Goal: Information Seeking & Learning: Learn about a topic

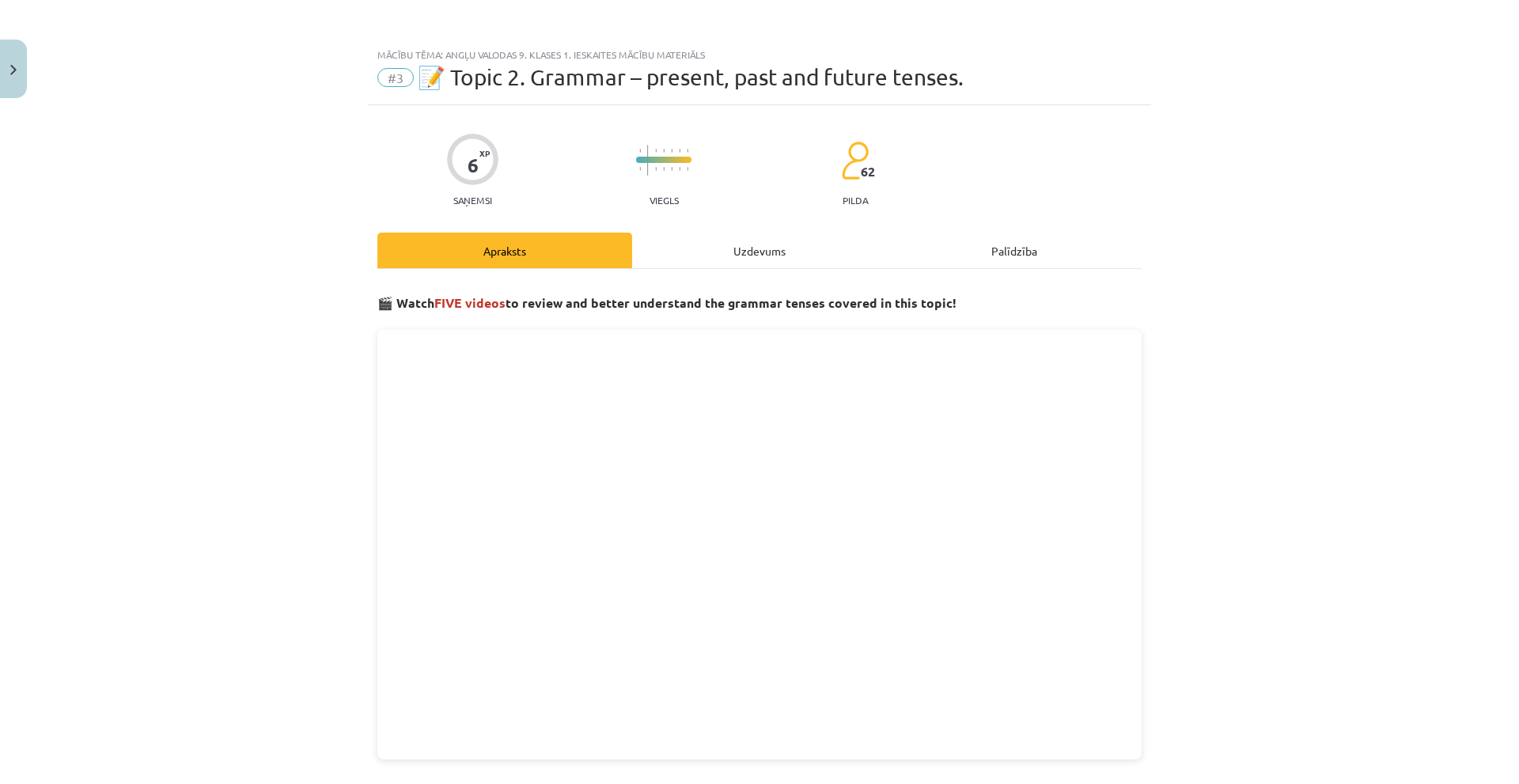
scroll to position [228, 0]
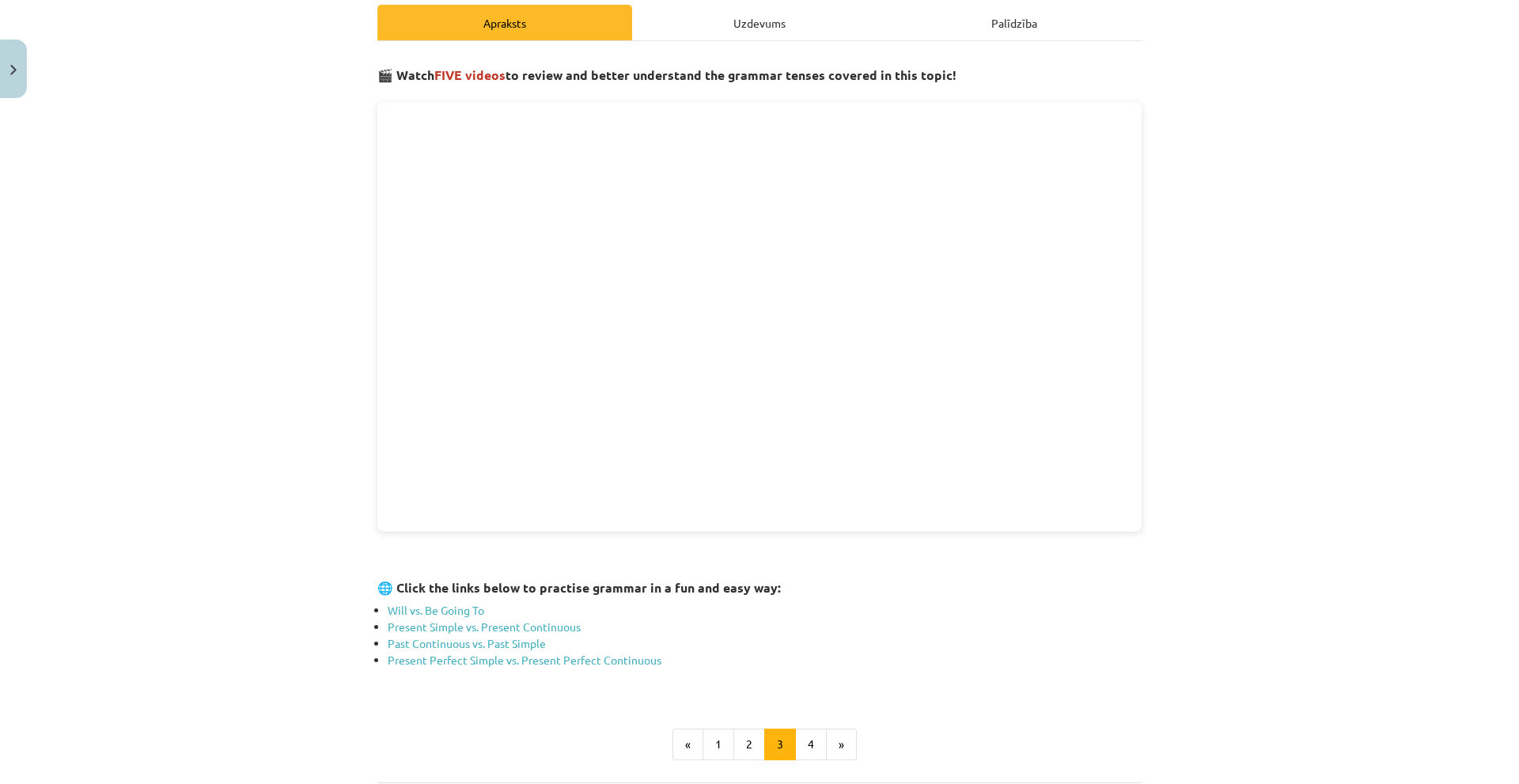
click at [737, 7] on div "Uzdevums" at bounding box center [759, 23] width 255 height 36
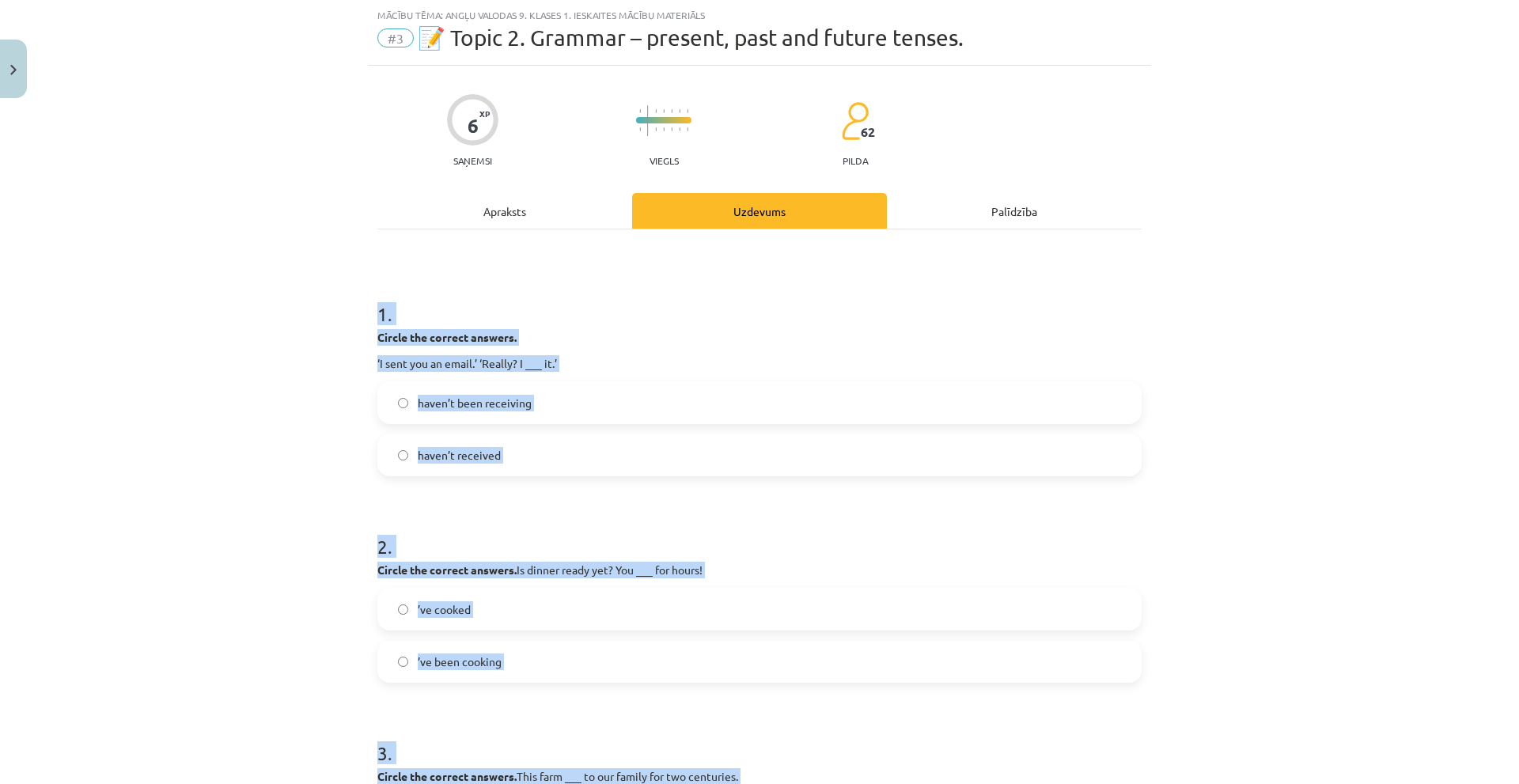
scroll to position [328, 0]
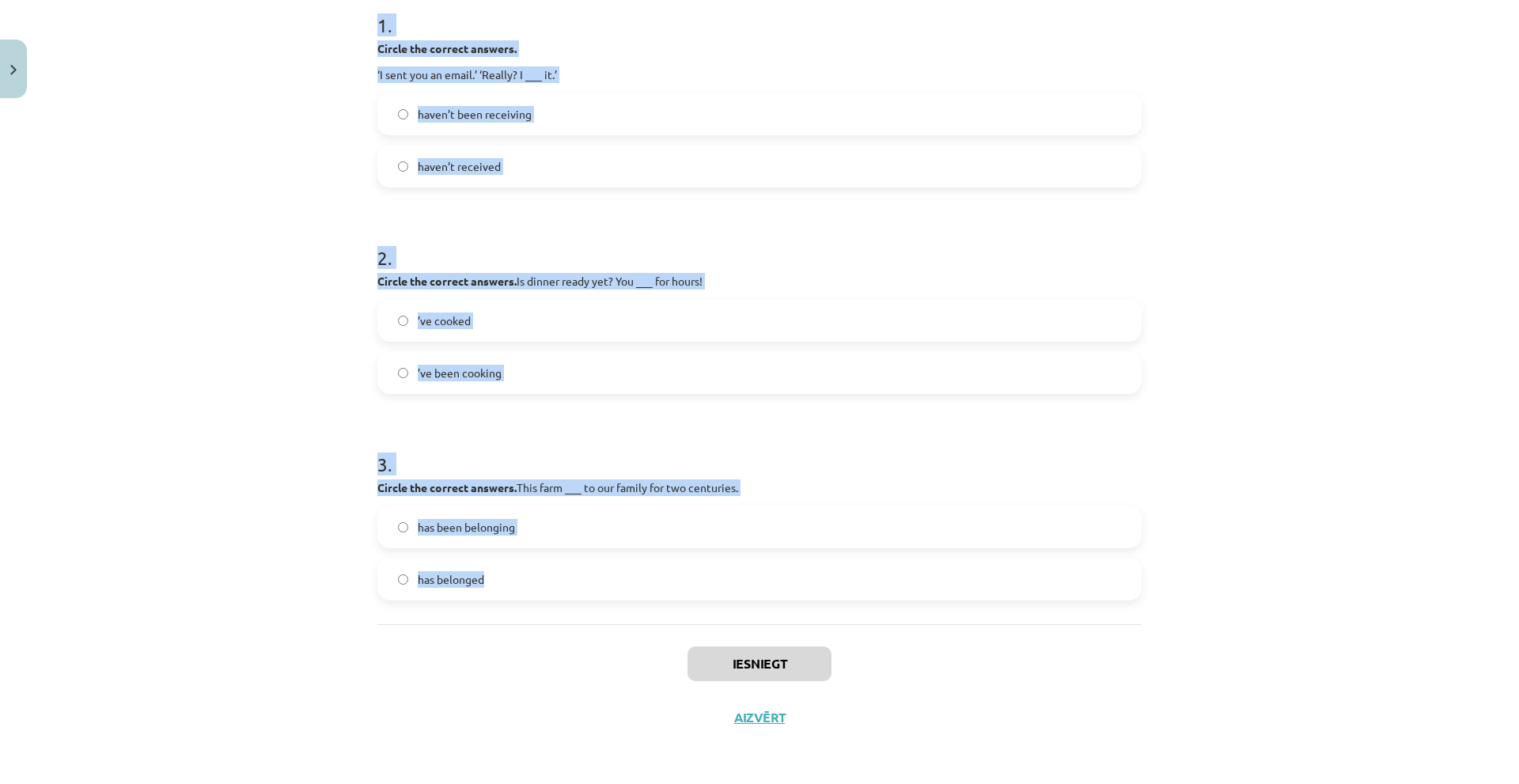
drag, startPoint x: 367, startPoint y: 314, endPoint x: 647, endPoint y: 573, distance: 381.4
click at [647, 573] on div "6 XP Saņemsi Viegls 62 pilda Apraksts Uzdevums Palīdzība 1 . Circle the correct…" at bounding box center [760, 260] width 783 height 967
copy form "1 . Circle the correct answers. ‘I sent you an email.’ ‘Really? I ___ it.’ have…"
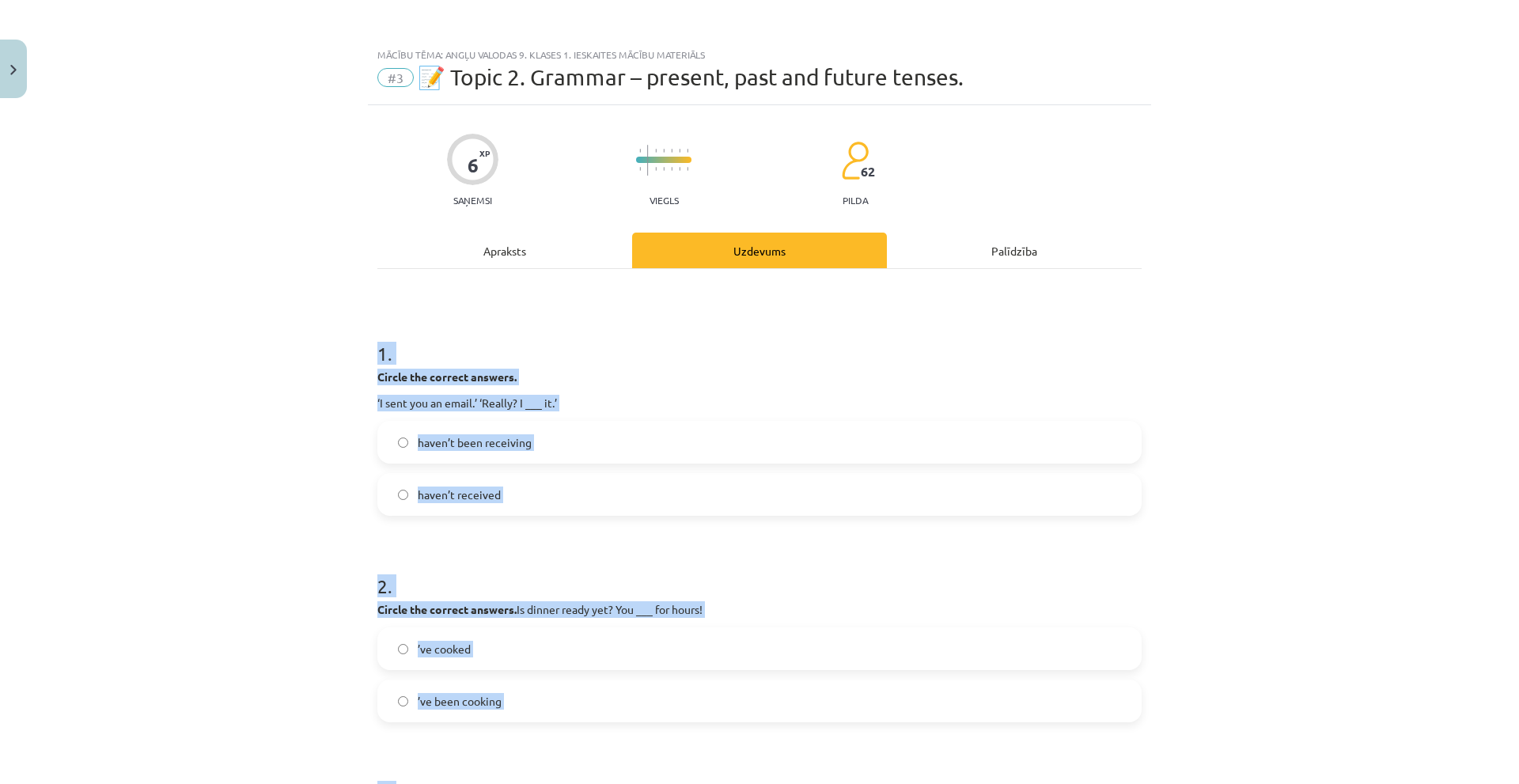
click at [237, 414] on div "Mācību tēma: Angļu valodas 9. klases 1. ieskaites mācību materiāls #3 📝 Topic 2…" at bounding box center [760, 392] width 1519 height 784
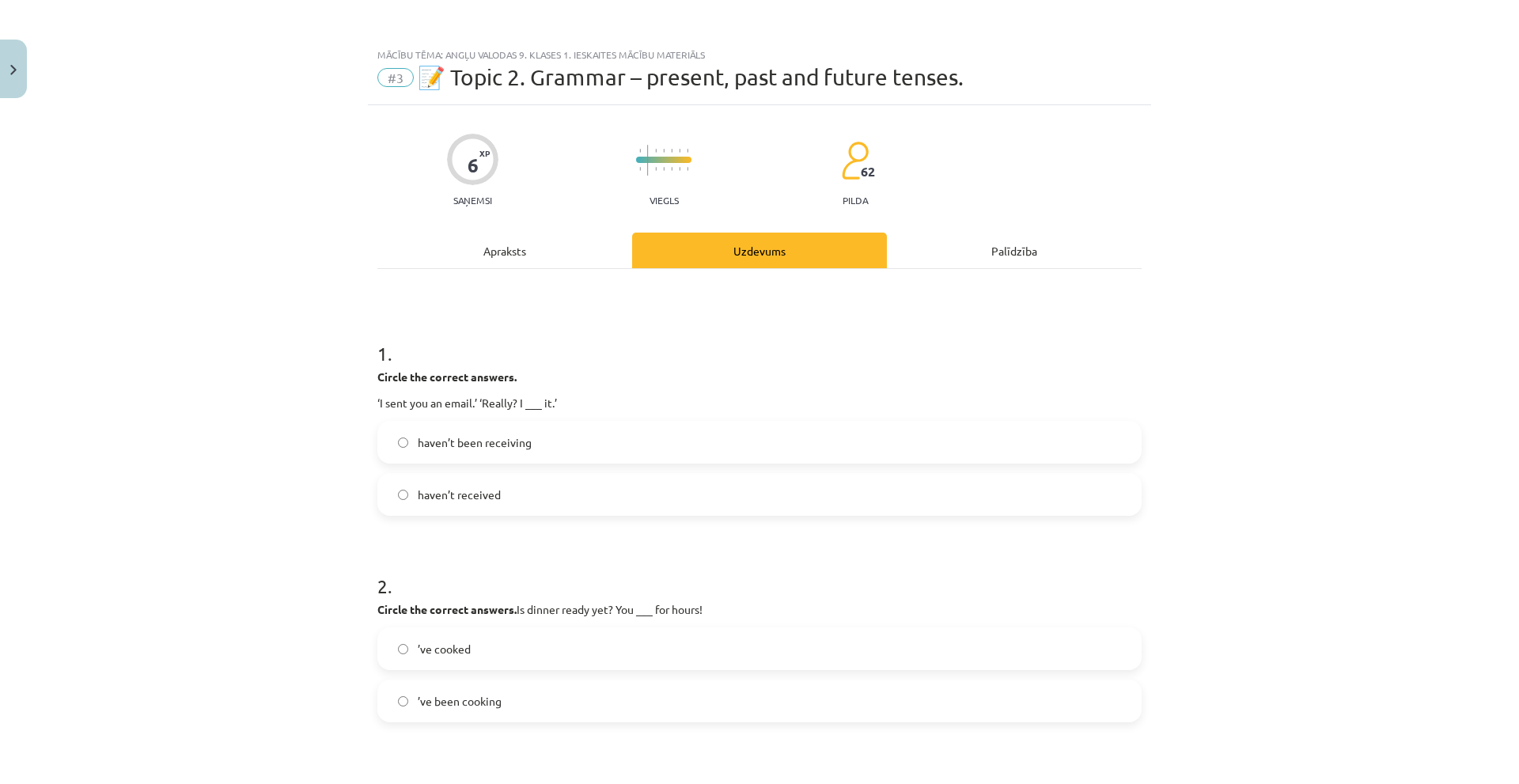
click at [510, 441] on span "haven’t been receiving" at bounding box center [475, 441] width 114 height 16
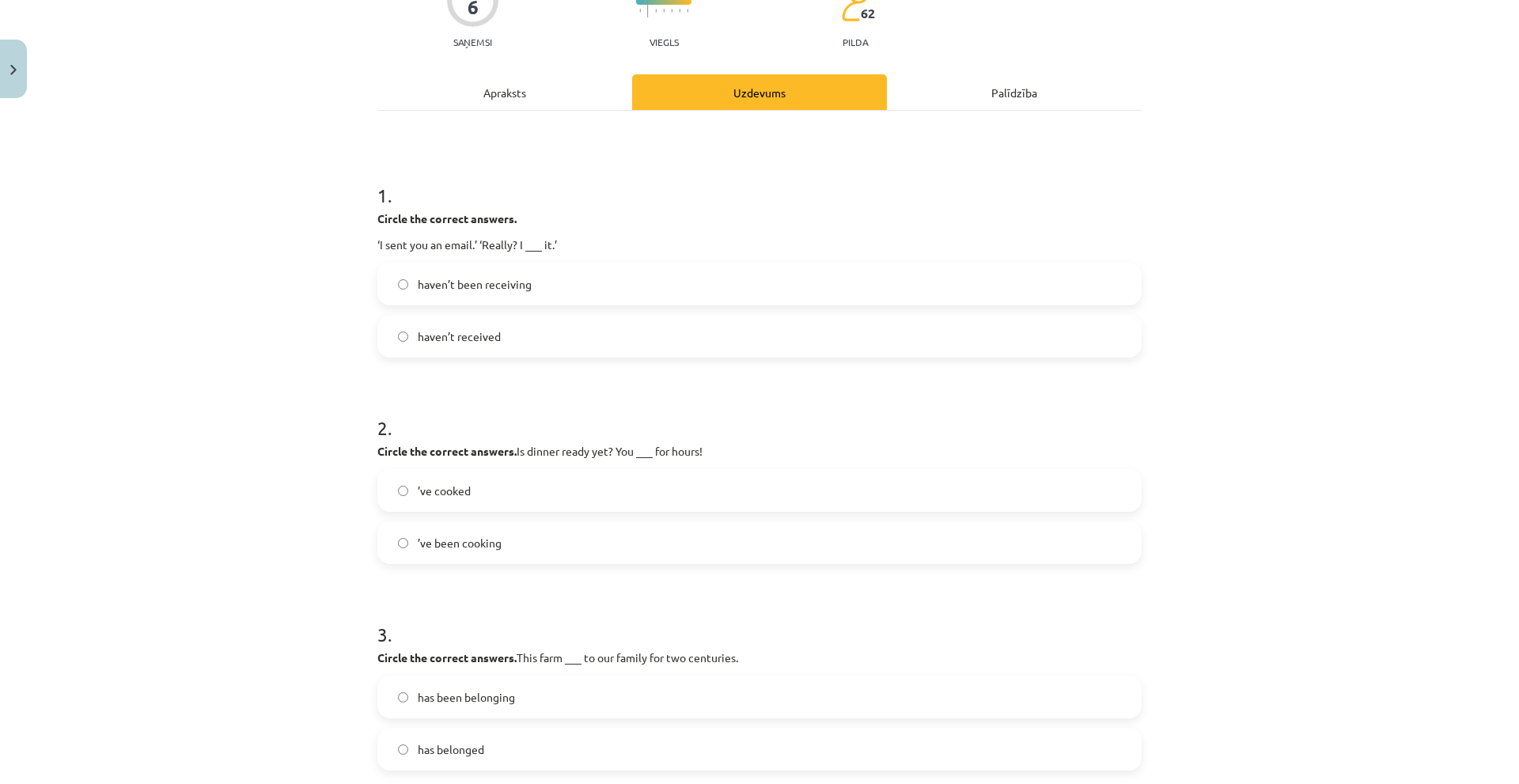
click at [442, 542] on span "’ve been cooking" at bounding box center [459, 542] width 84 height 16
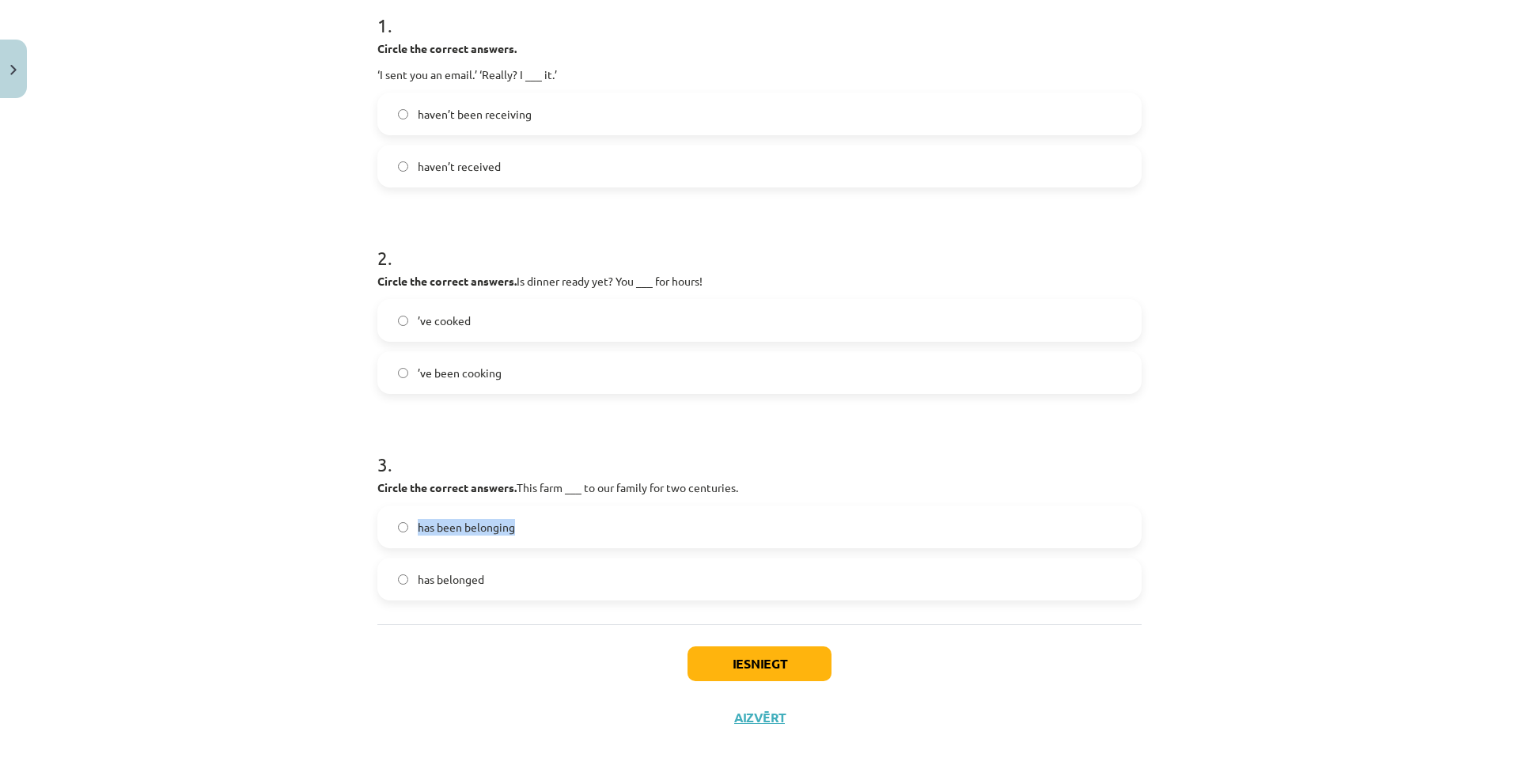
drag, startPoint x: 533, startPoint y: 524, endPoint x: 371, endPoint y: 533, distance: 162.2
click at [378, 533] on div "has been belonging" at bounding box center [760, 527] width 764 height 43
copy label "has been belonging"
drag, startPoint x: 495, startPoint y: 579, endPoint x: 401, endPoint y: 586, distance: 94.3
click at [401, 586] on label "has belonged" at bounding box center [760, 579] width 761 height 39
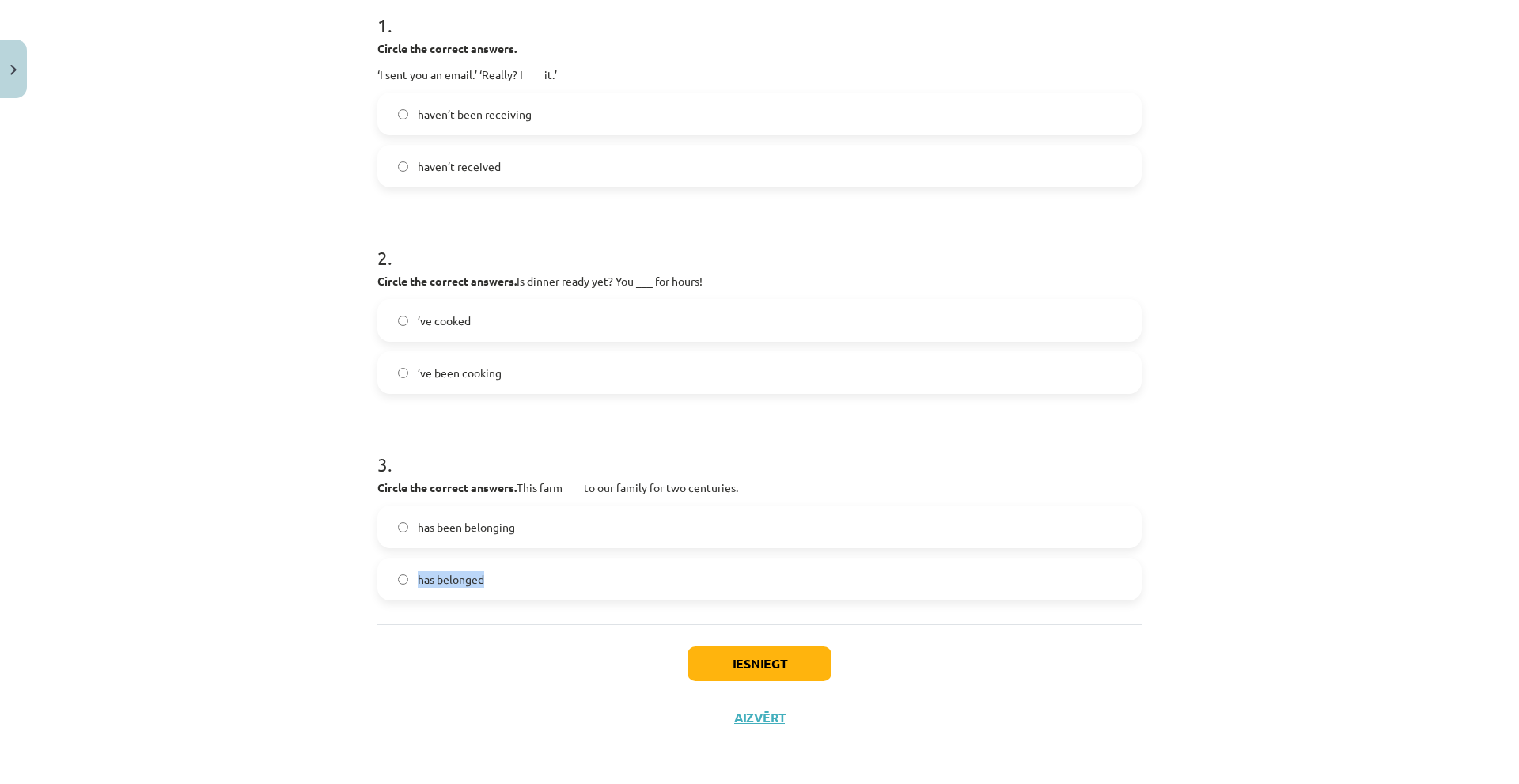
copy label "has belonged"
click at [624, 664] on div "Iesniegt Aizvērt" at bounding box center [760, 679] width 764 height 111
click at [472, 581] on span "has belonged" at bounding box center [451, 579] width 66 height 16
click at [771, 660] on button "Iesniegt" at bounding box center [759, 663] width 144 height 35
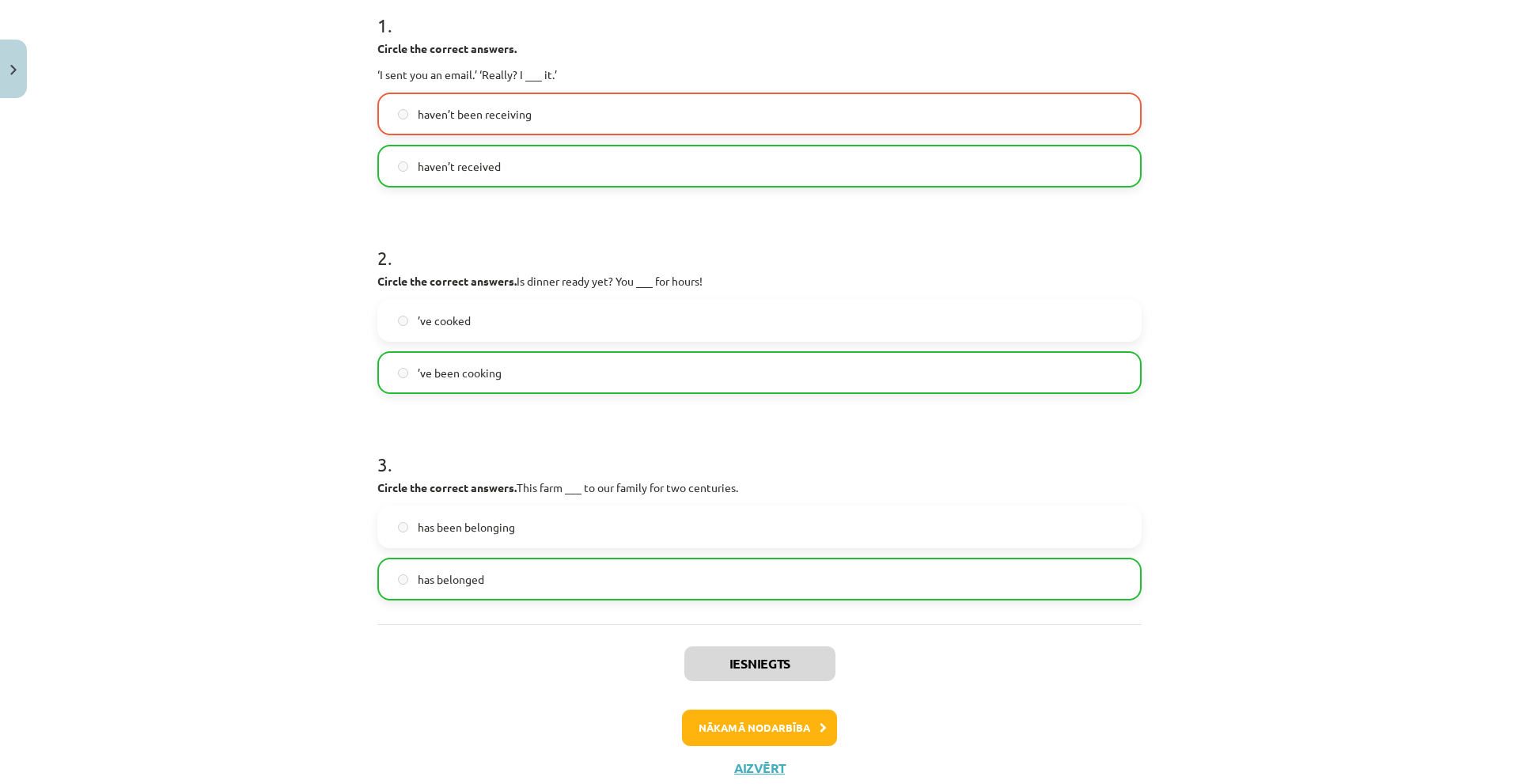
scroll to position [170, 0]
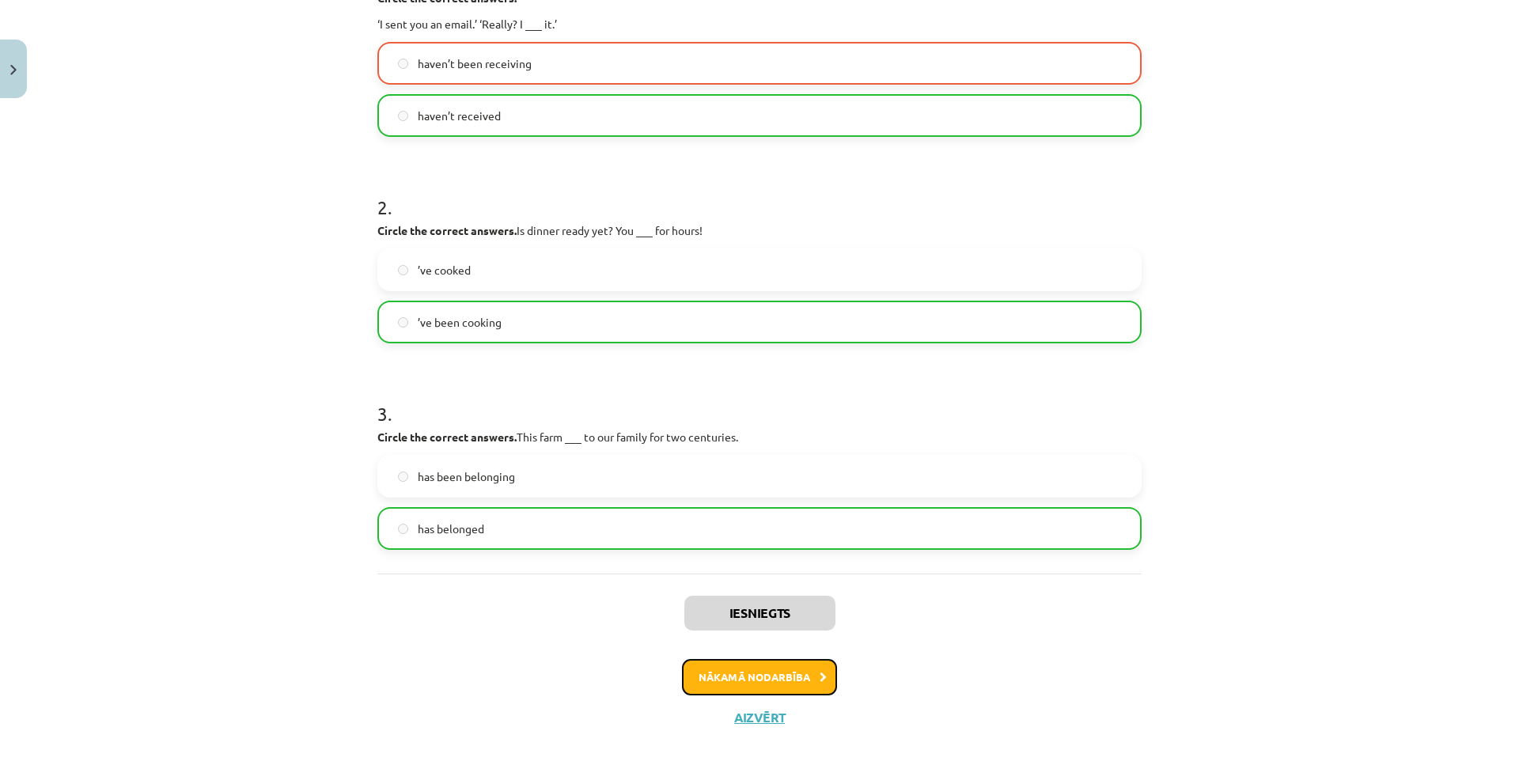
click at [781, 686] on button "Nākamā nodarbība" at bounding box center [760, 677] width 155 height 37
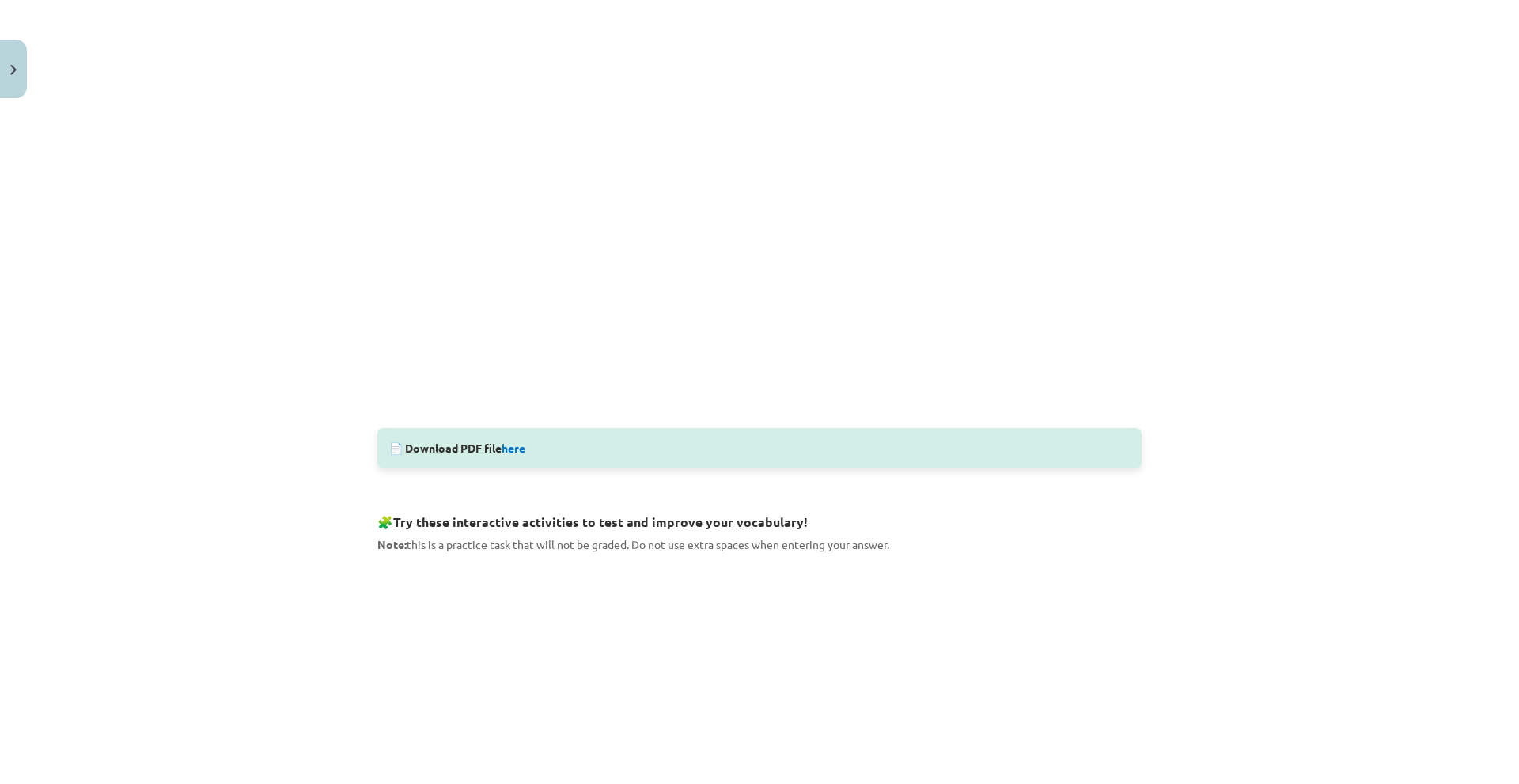
scroll to position [39, 0]
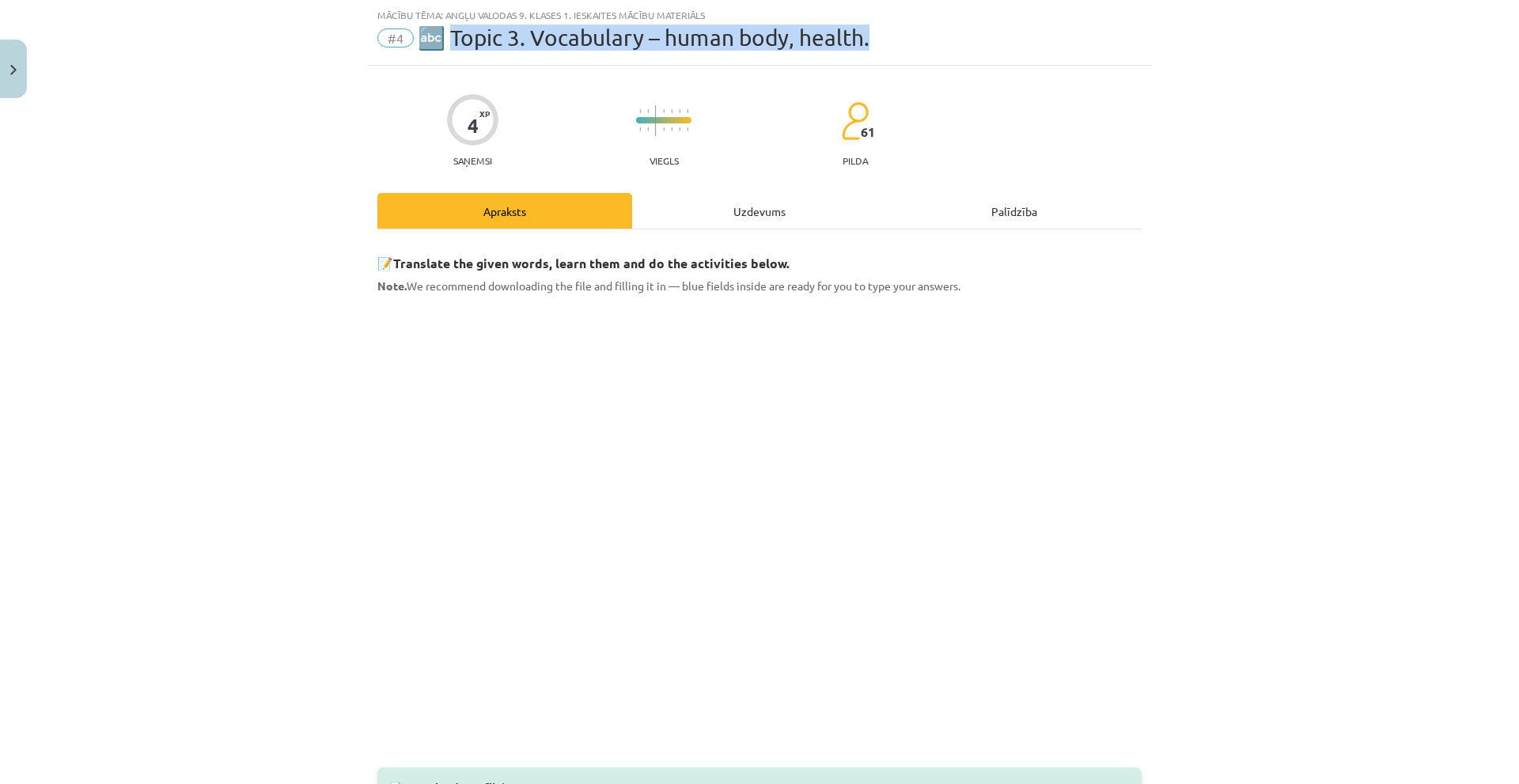
drag, startPoint x: 448, startPoint y: 40, endPoint x: 892, endPoint y: 36, distance: 444.0
click at [892, 36] on div "#4 🔤 Topic 3. Vocabulary – human body, health." at bounding box center [760, 38] width 764 height 26
copy span "opic 3. Vocabulary – human body, health."
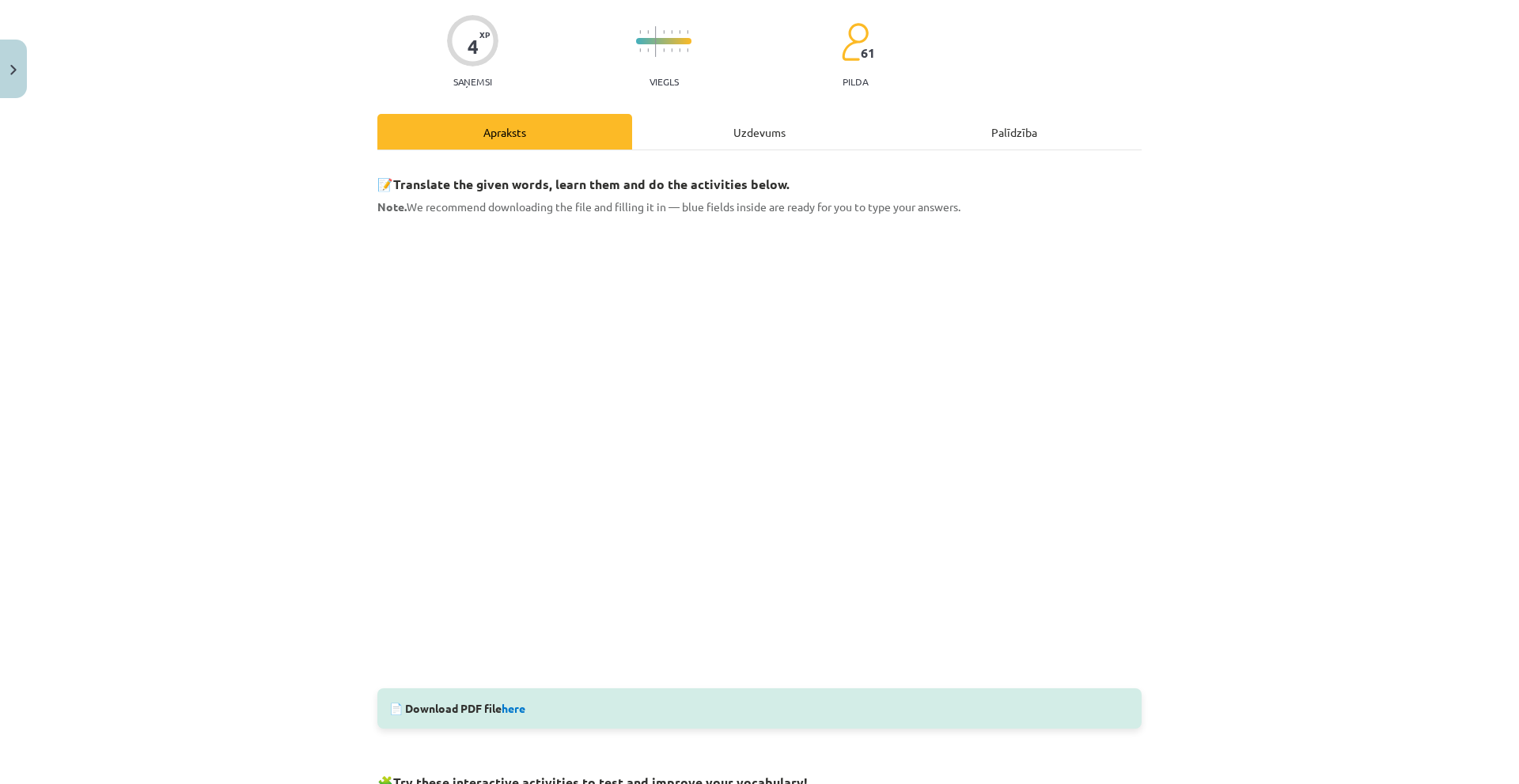
scroll to position [277, 0]
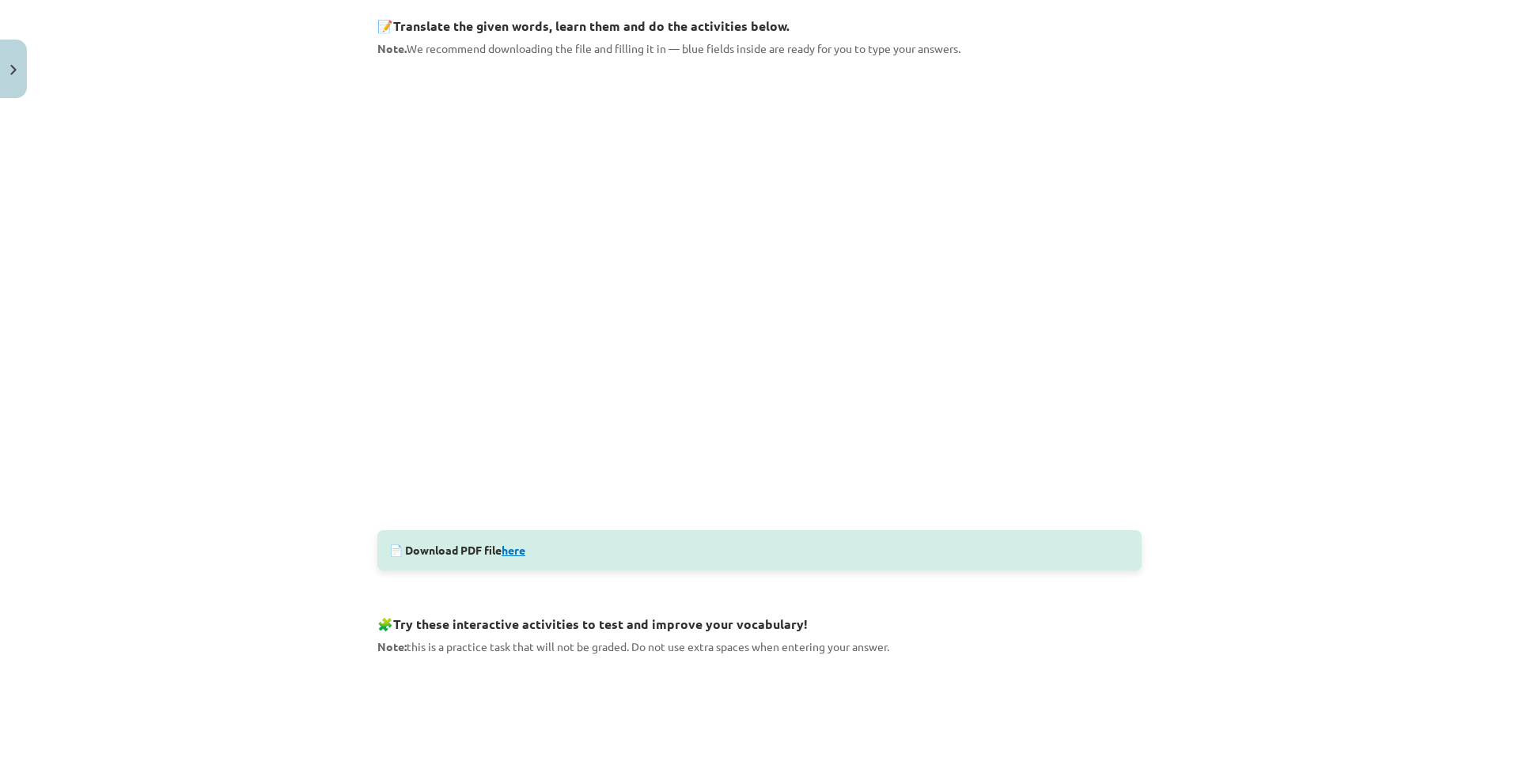
click at [511, 546] on link "here" at bounding box center [513, 550] width 24 height 14
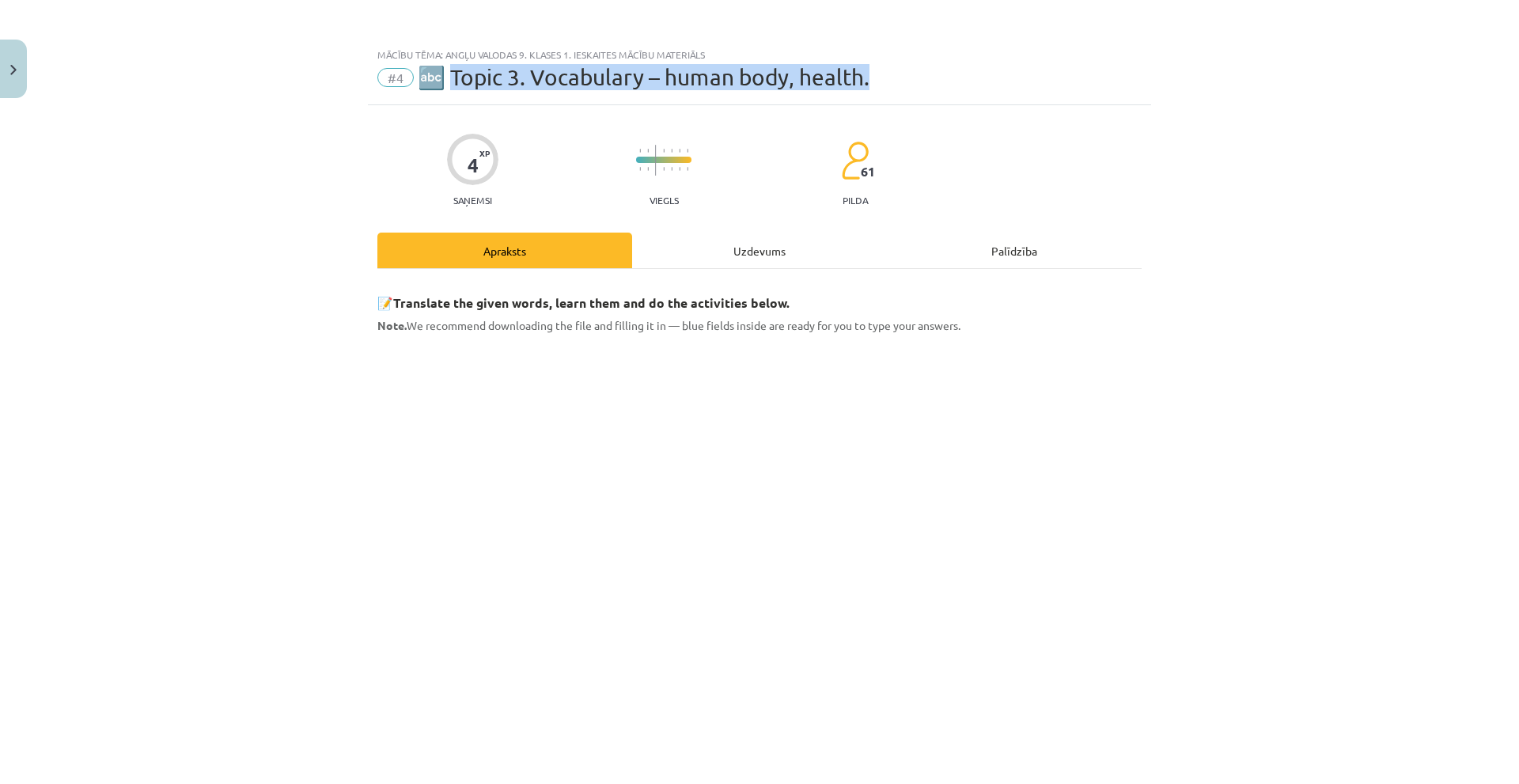
copy span "opic 3. Vocabulary – human body, health."
click at [456, 69] on span "🔤 Topic 3. Vocabulary – human body, health." at bounding box center [644, 77] width 452 height 26
drag, startPoint x: 490, startPoint y: 77, endPoint x: 895, endPoint y: 92, distance: 405.3
click at [895, 92] on div "Mācību tēma: Angļu valodas 9. klases 1. ieskaites mācību materiāls #4 🔤 Topic 3…" at bounding box center [760, 72] width 783 height 66
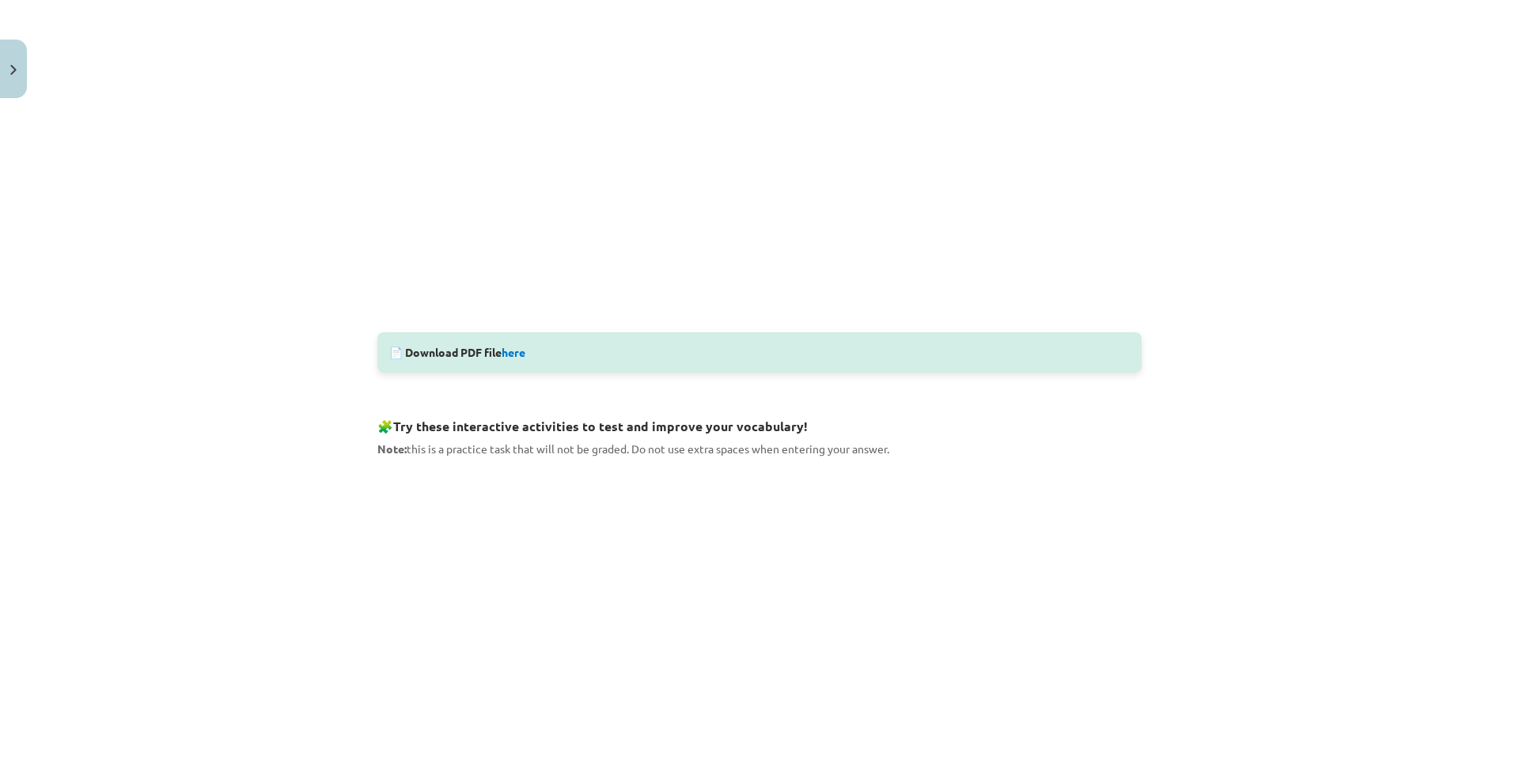
click at [308, 384] on div "Mācību tēma: Angļu valodas 9. klases 1. ieskaites mācību materiāls #4 🔤 Topic 3…" at bounding box center [760, 392] width 1519 height 784
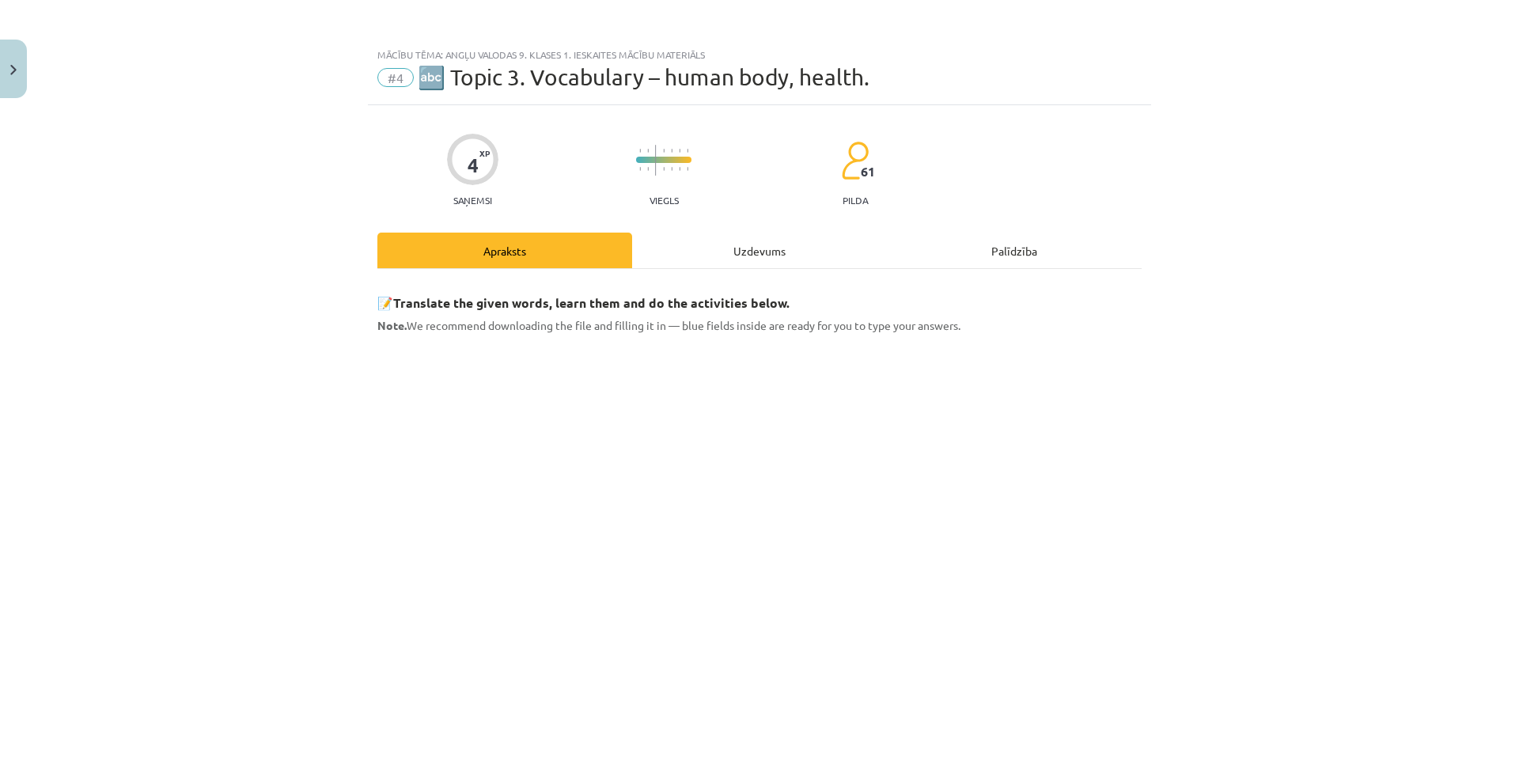
scroll to position [316, 0]
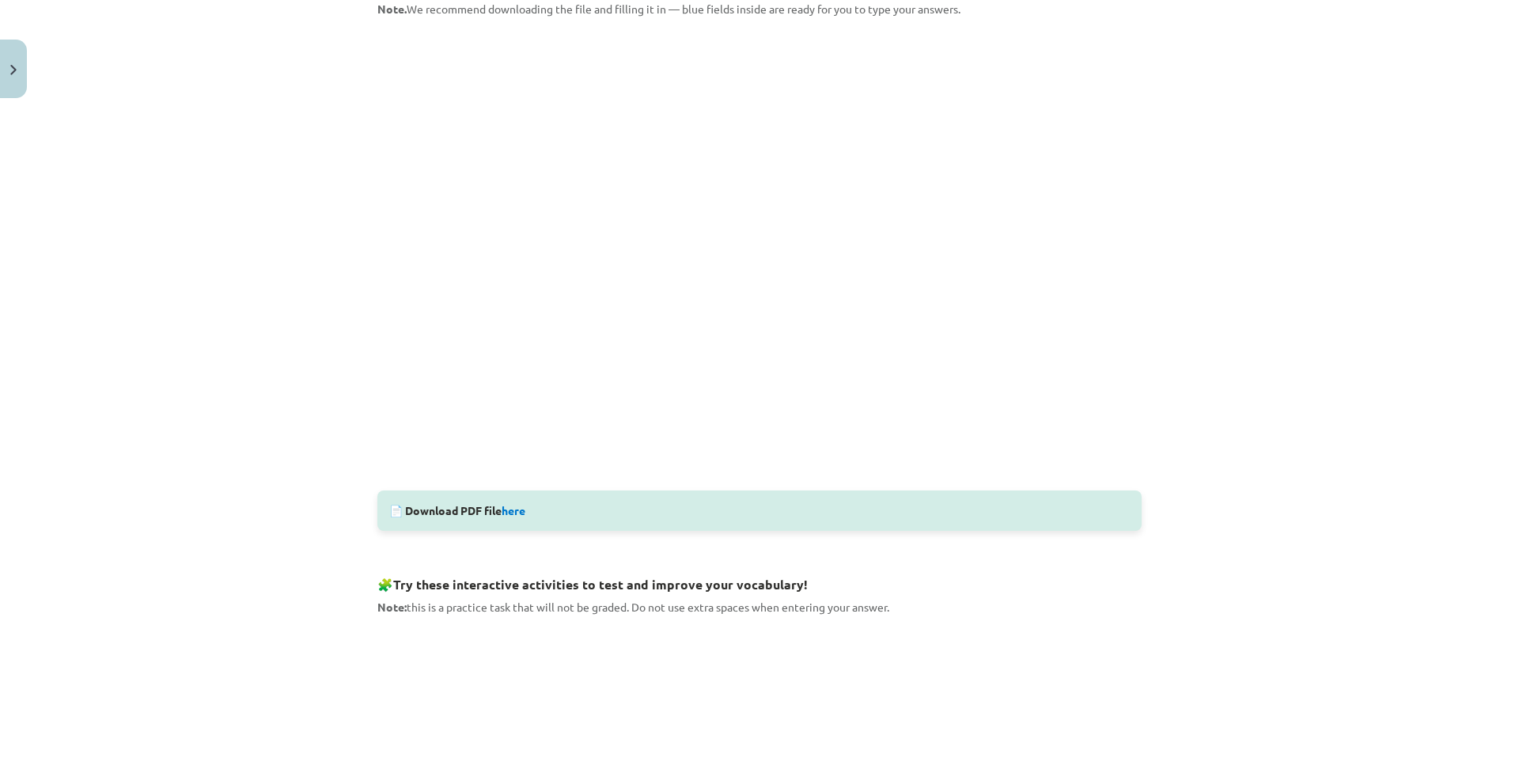
click at [245, 264] on div "Mācību tēma: Angļu valodas 9. klases 1. ieskaites mācību materiāls #4 🔤 Topic 3…" at bounding box center [760, 392] width 1519 height 784
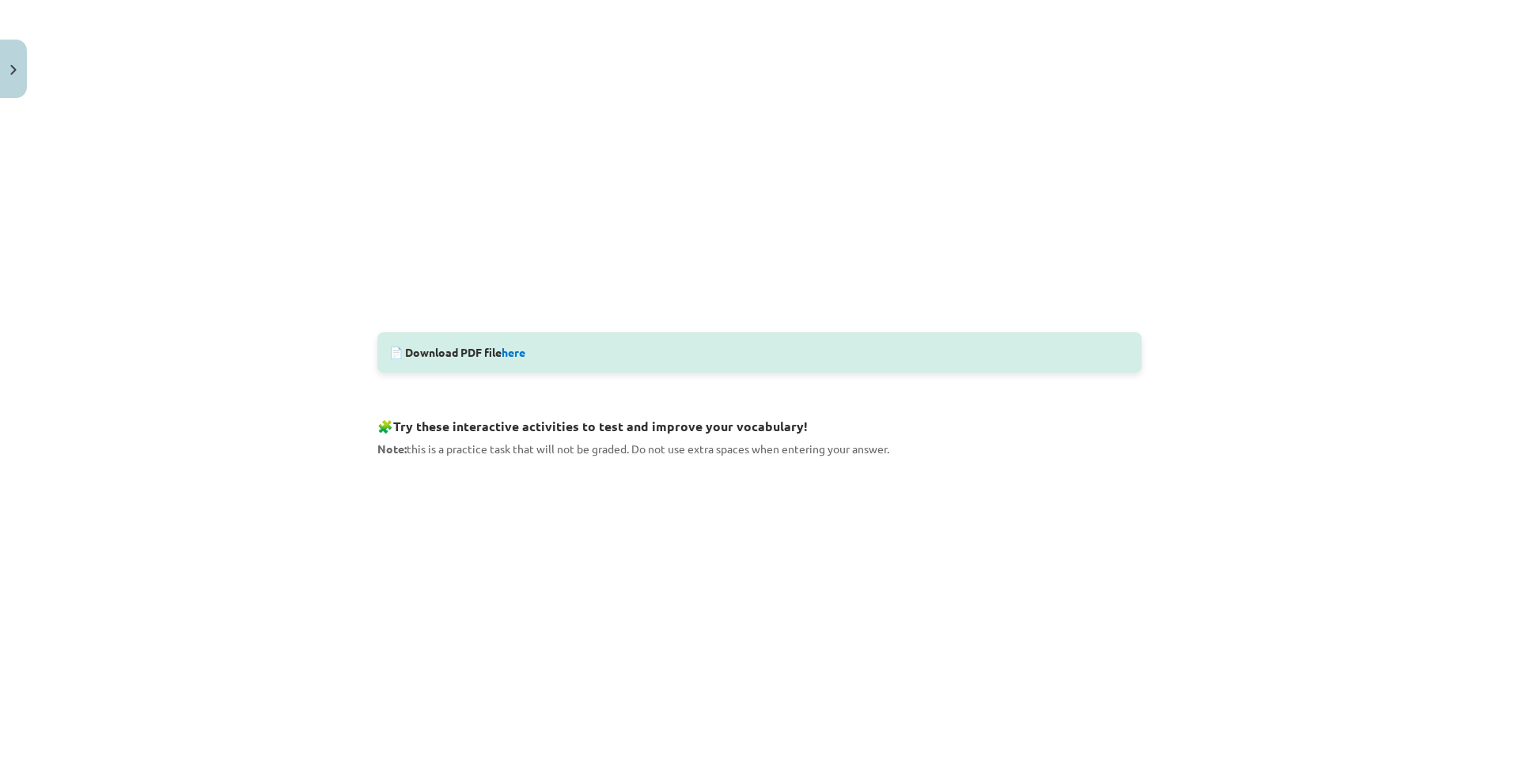
scroll to position [632, 0]
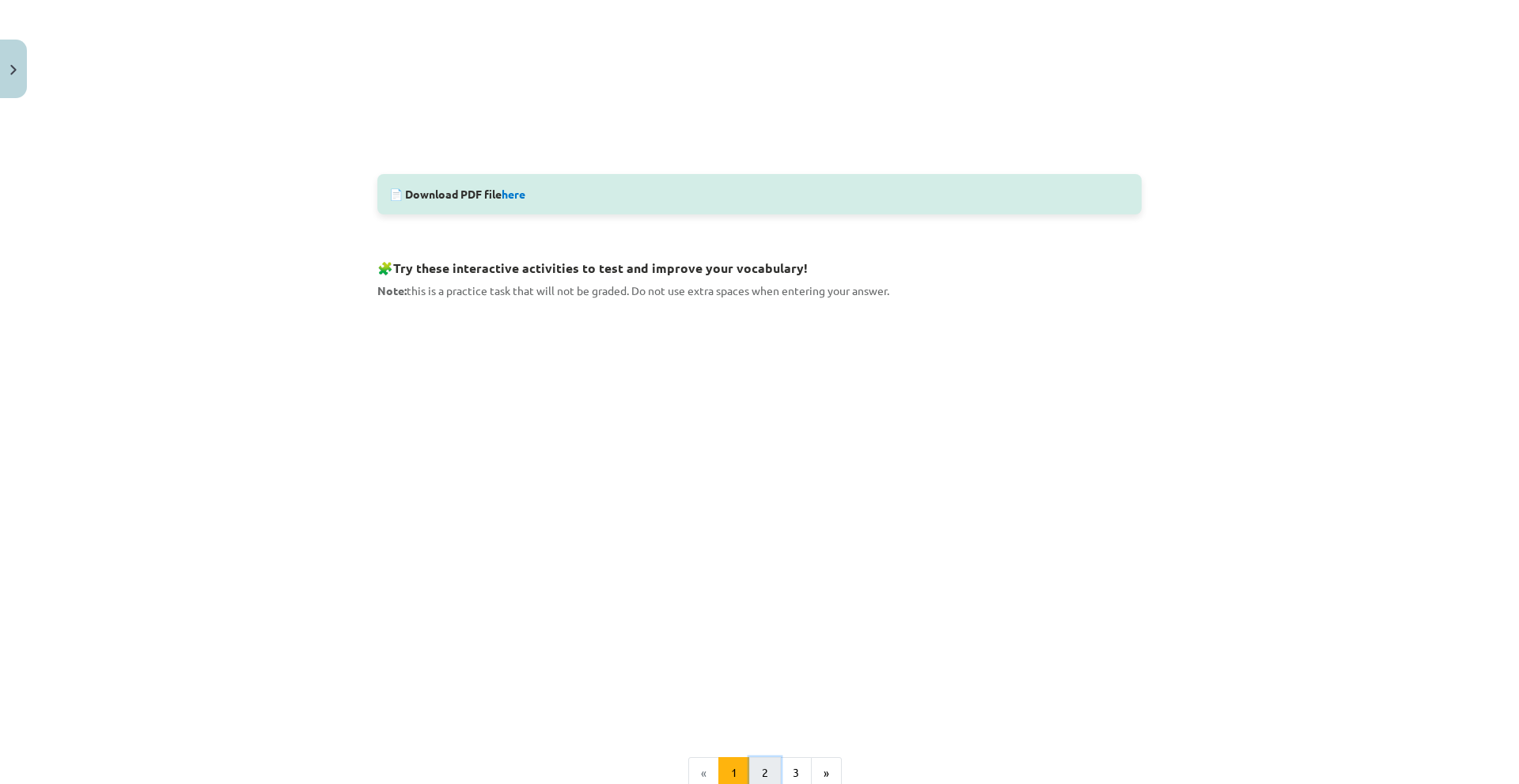
click at [763, 772] on button "2" at bounding box center [765, 772] width 32 height 32
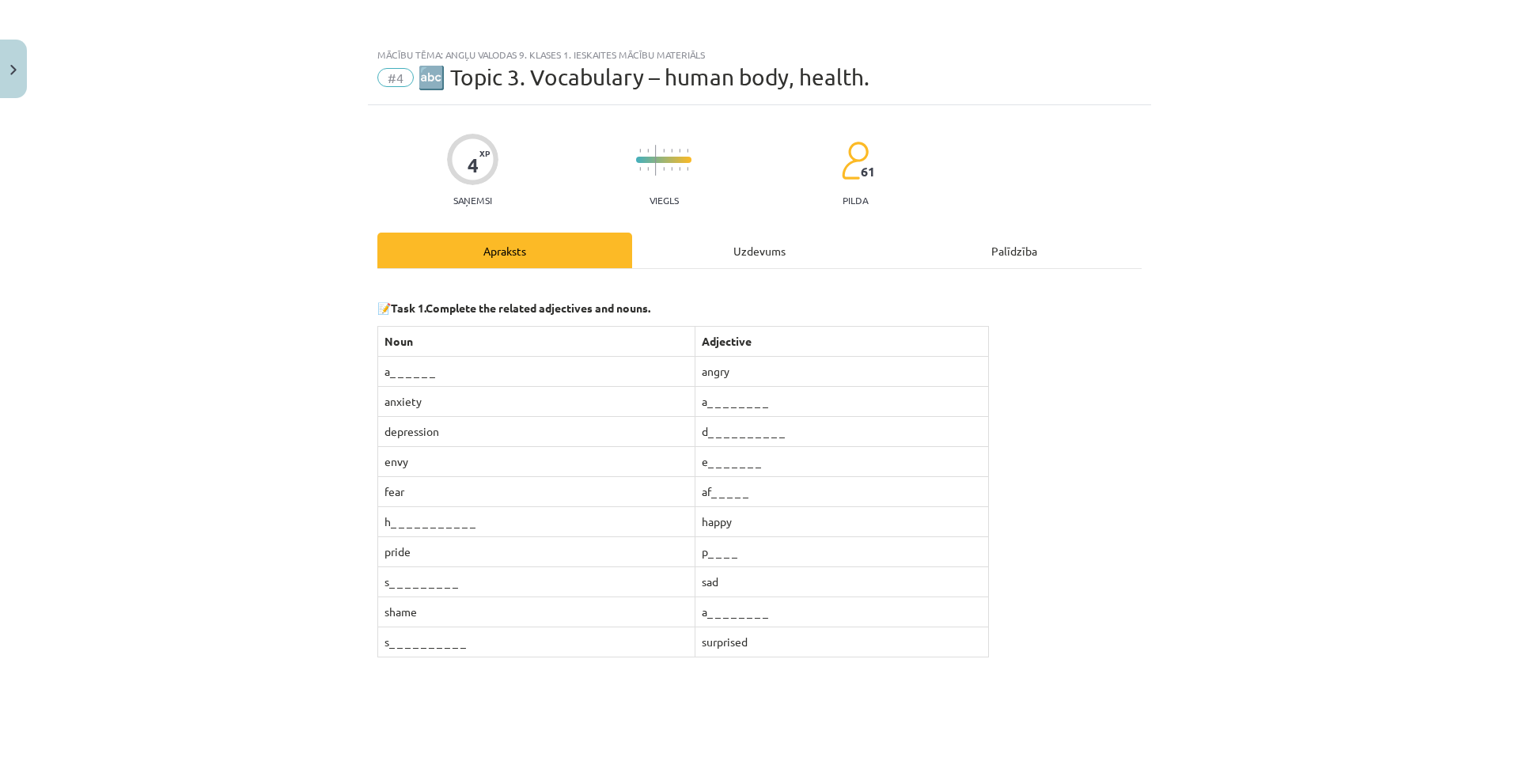
scroll to position [159, 0]
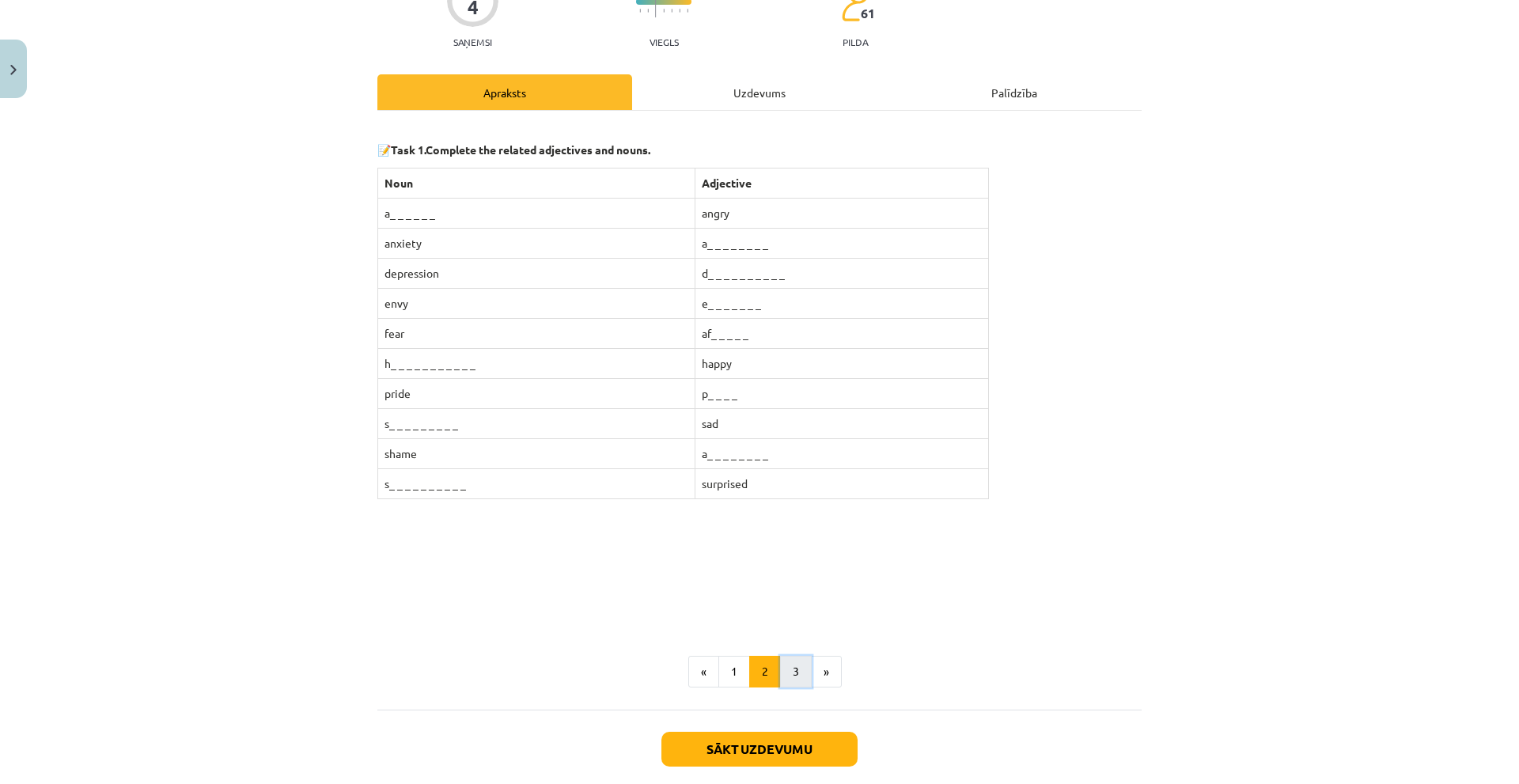
click at [780, 671] on button "3" at bounding box center [795, 671] width 32 height 32
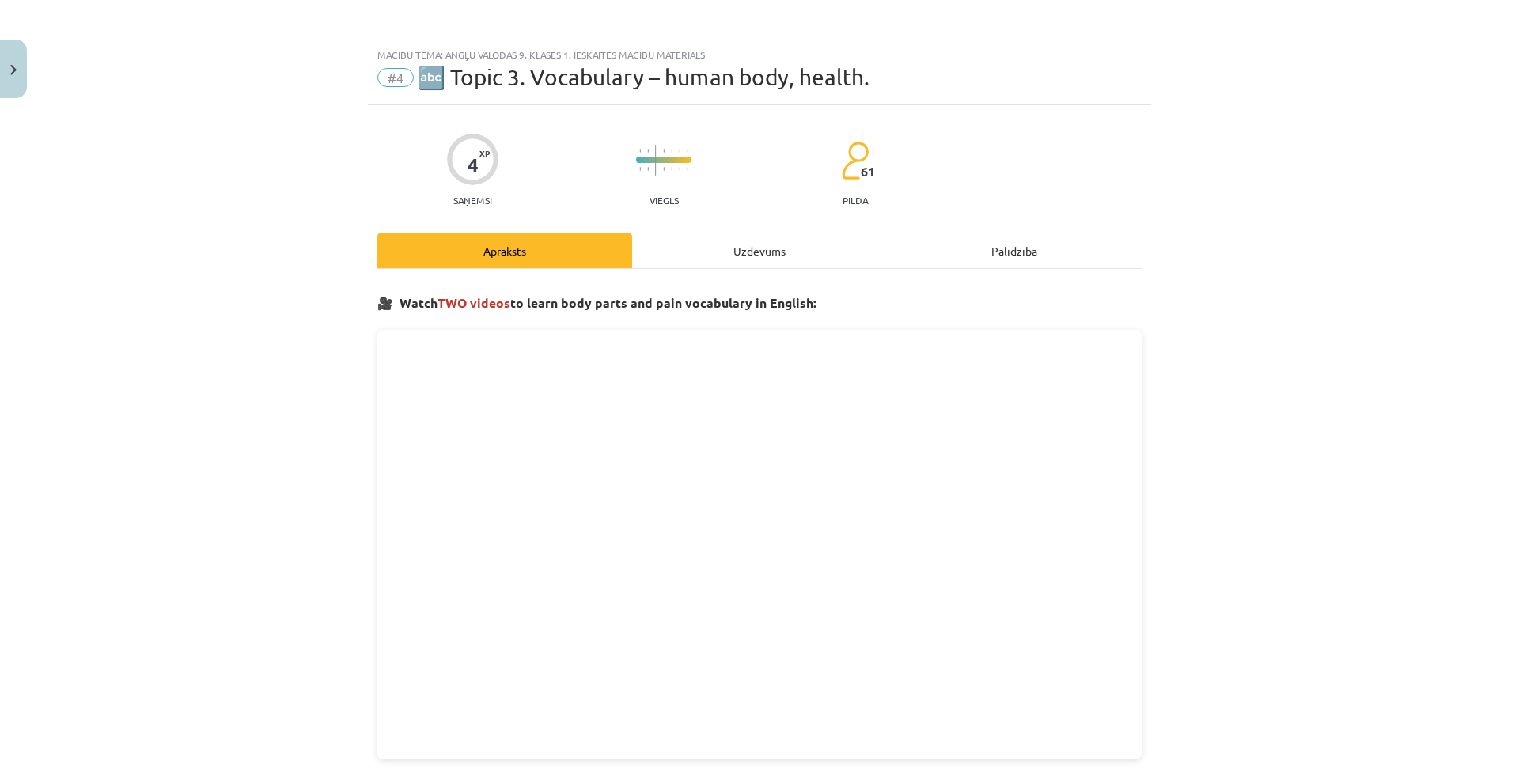
scroll to position [79, 0]
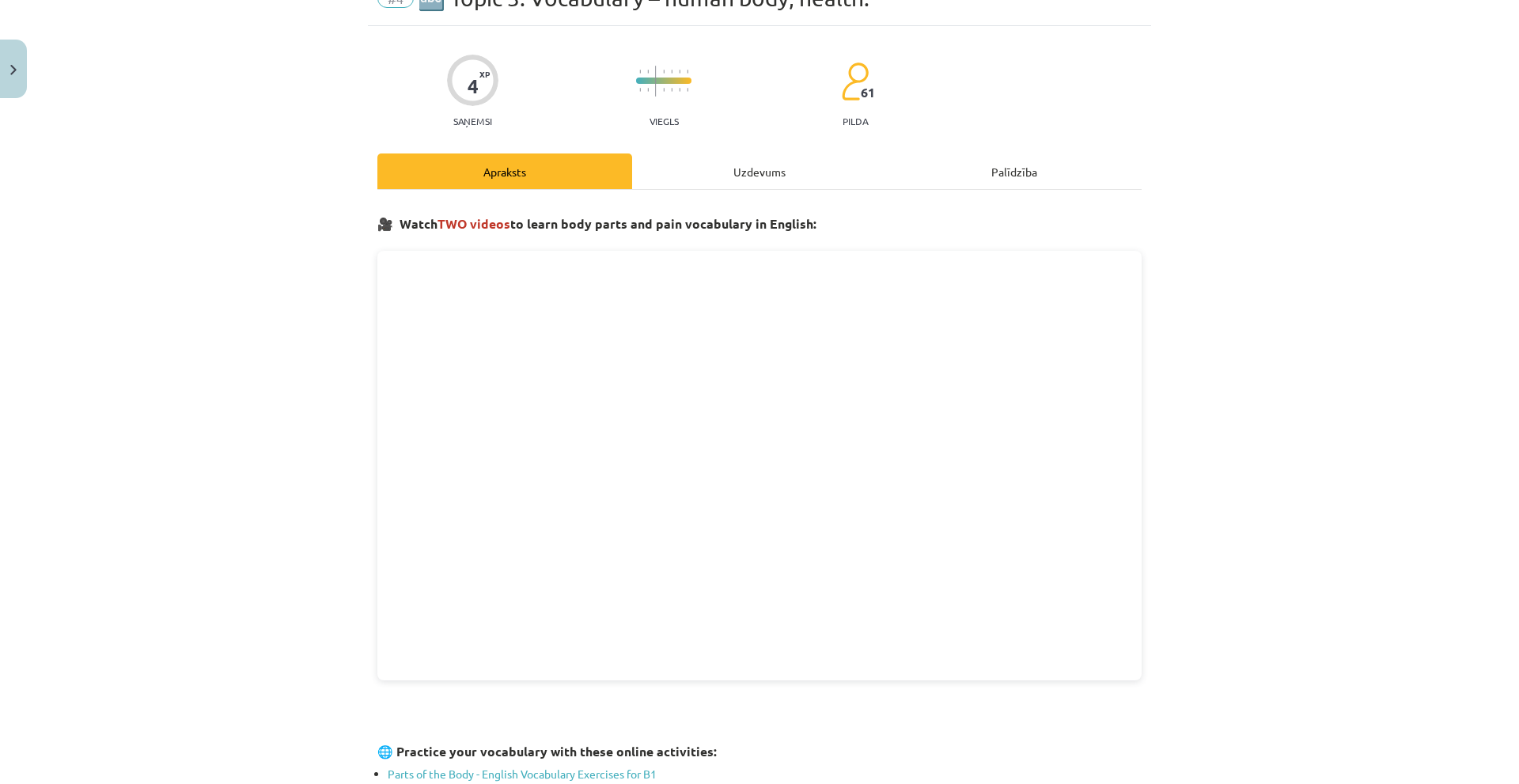
drag, startPoint x: 722, startPoint y: 159, endPoint x: 713, endPoint y: 182, distance: 24.7
click at [715, 178] on div "Uzdevums" at bounding box center [759, 171] width 255 height 36
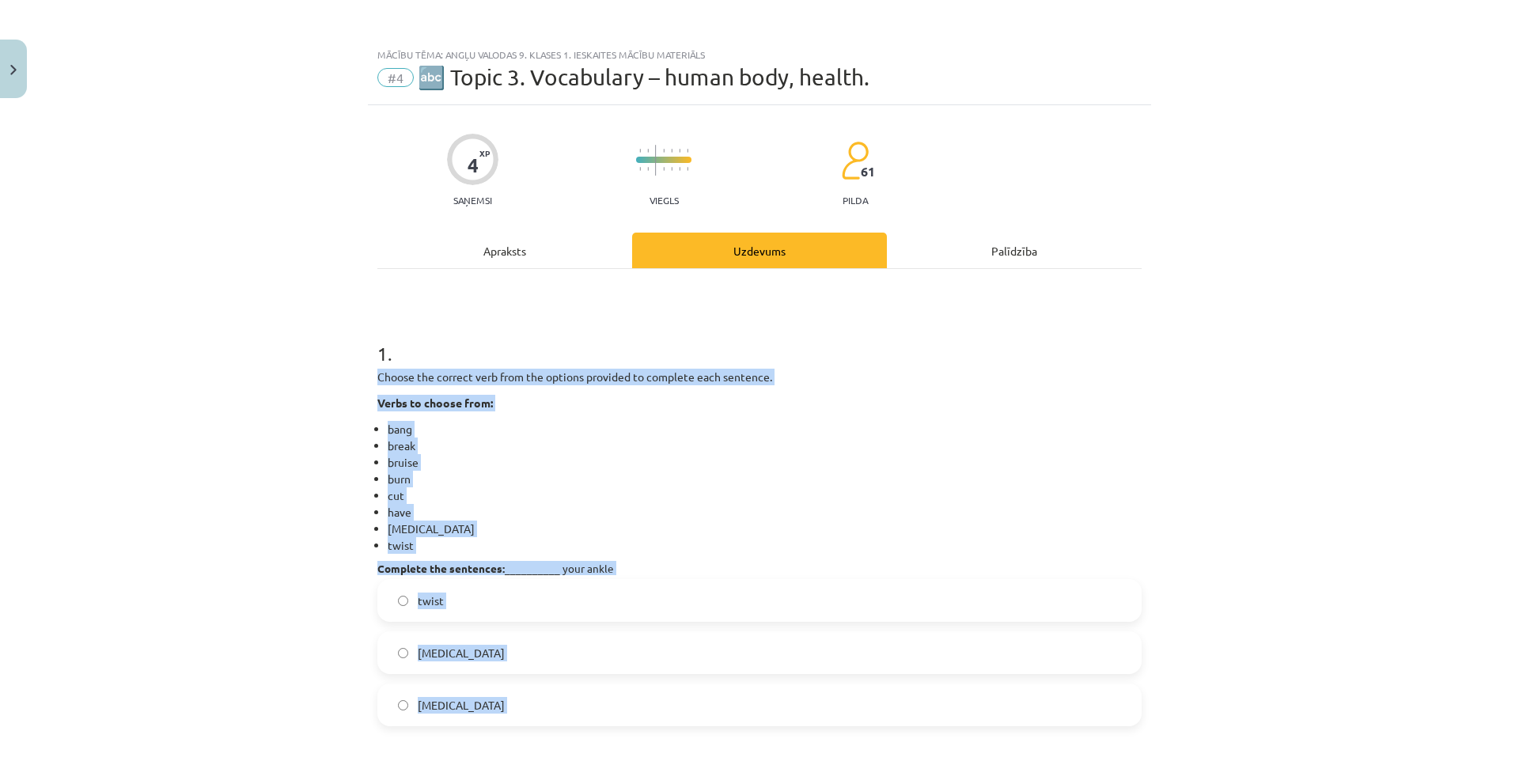
scroll to position [568, 0]
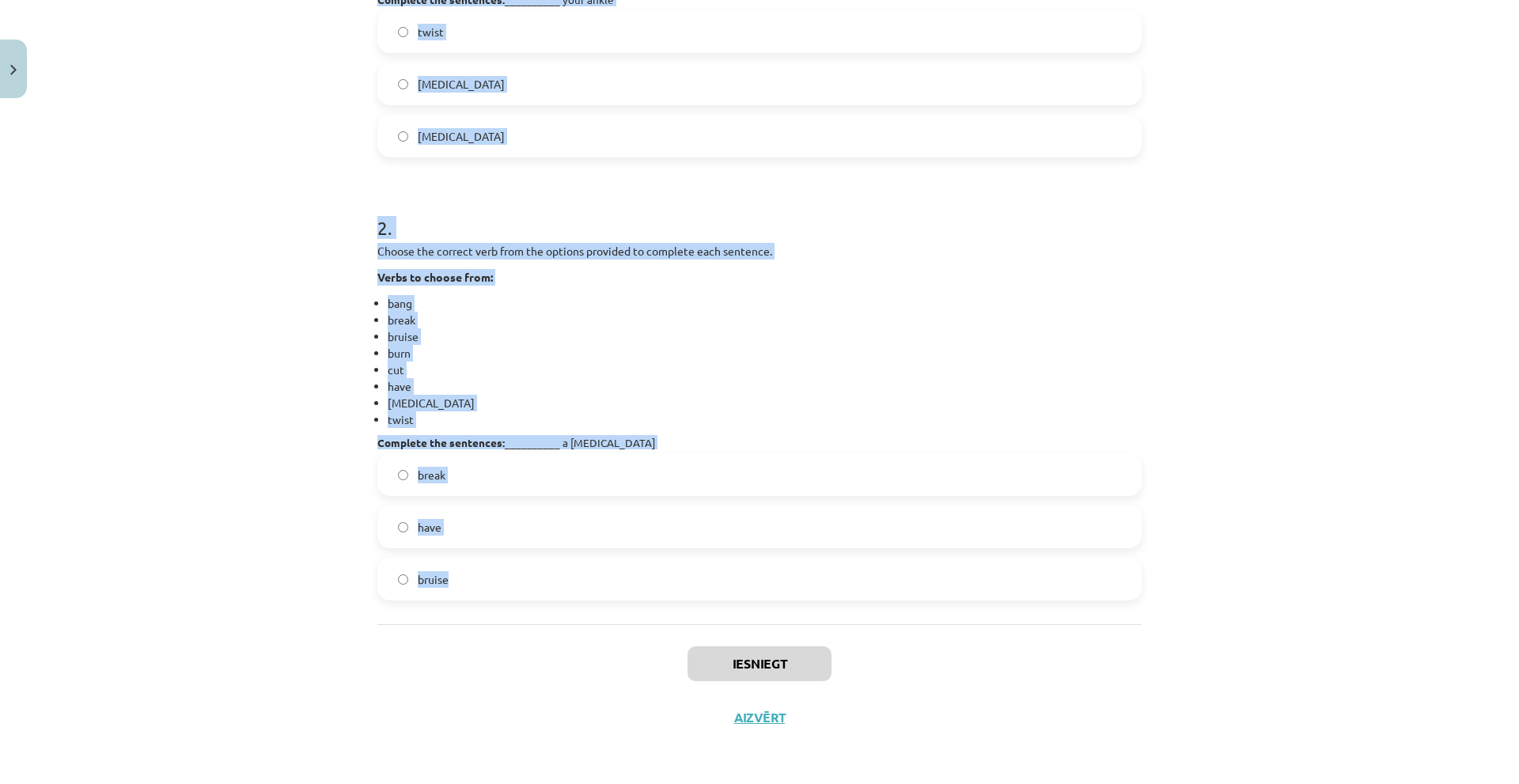
copy form "Choose the correct verb from the options provided to complete each sentence. Ve…"
drag, startPoint x: 367, startPoint y: 373, endPoint x: 635, endPoint y: 602, distance: 352.5
click at [635, 602] on div "4 XP Saņemsi Viegls 61 pilda Apraksts Uzdevums Palīdzība 1 . Choose the correct…" at bounding box center [760, 140] width 783 height 1208
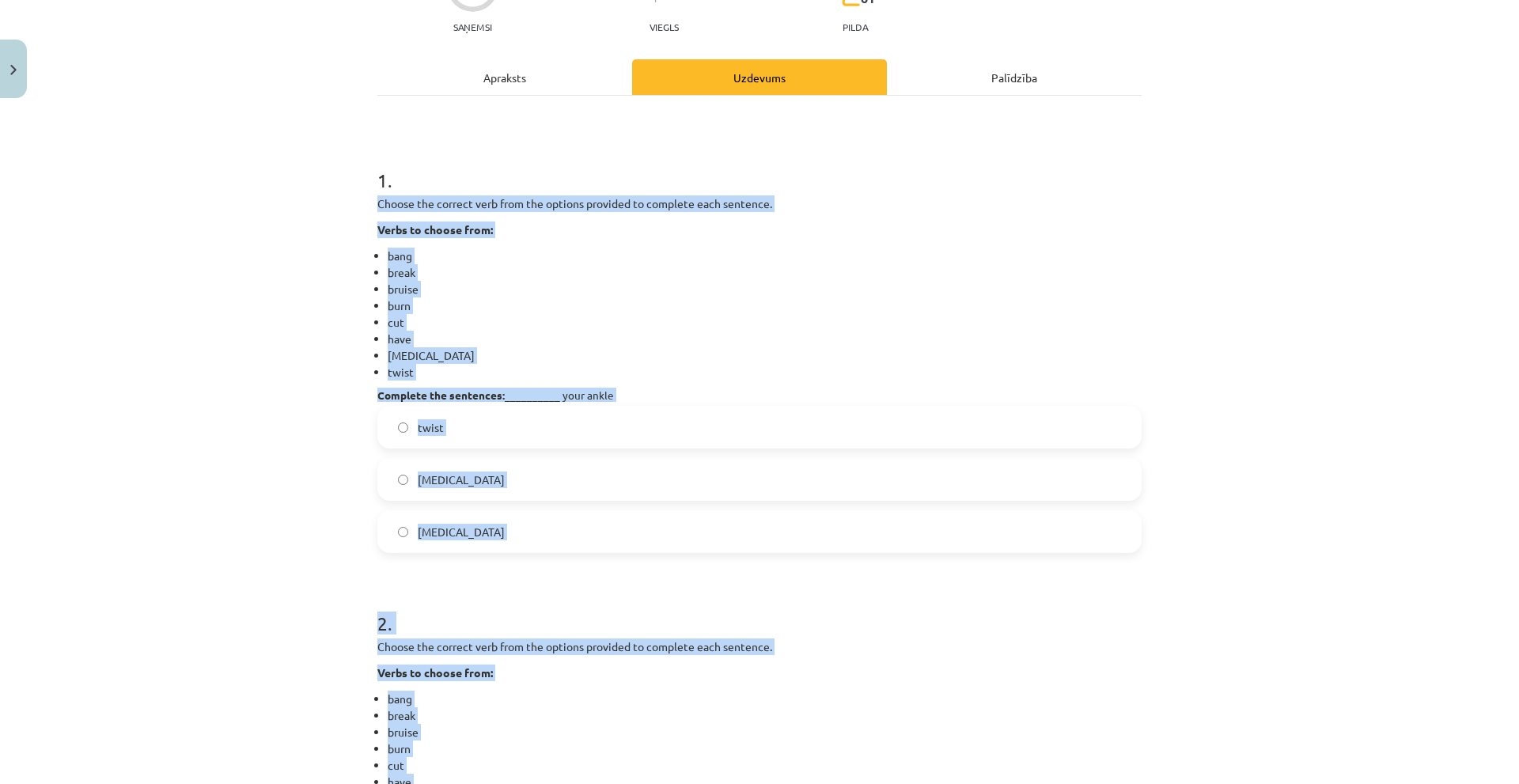
click at [223, 385] on div "Mācību tēma: Angļu valodas 9. klases 1. ieskaites mācību materiāls #4 🔤 Topic 3…" at bounding box center [760, 392] width 1519 height 784
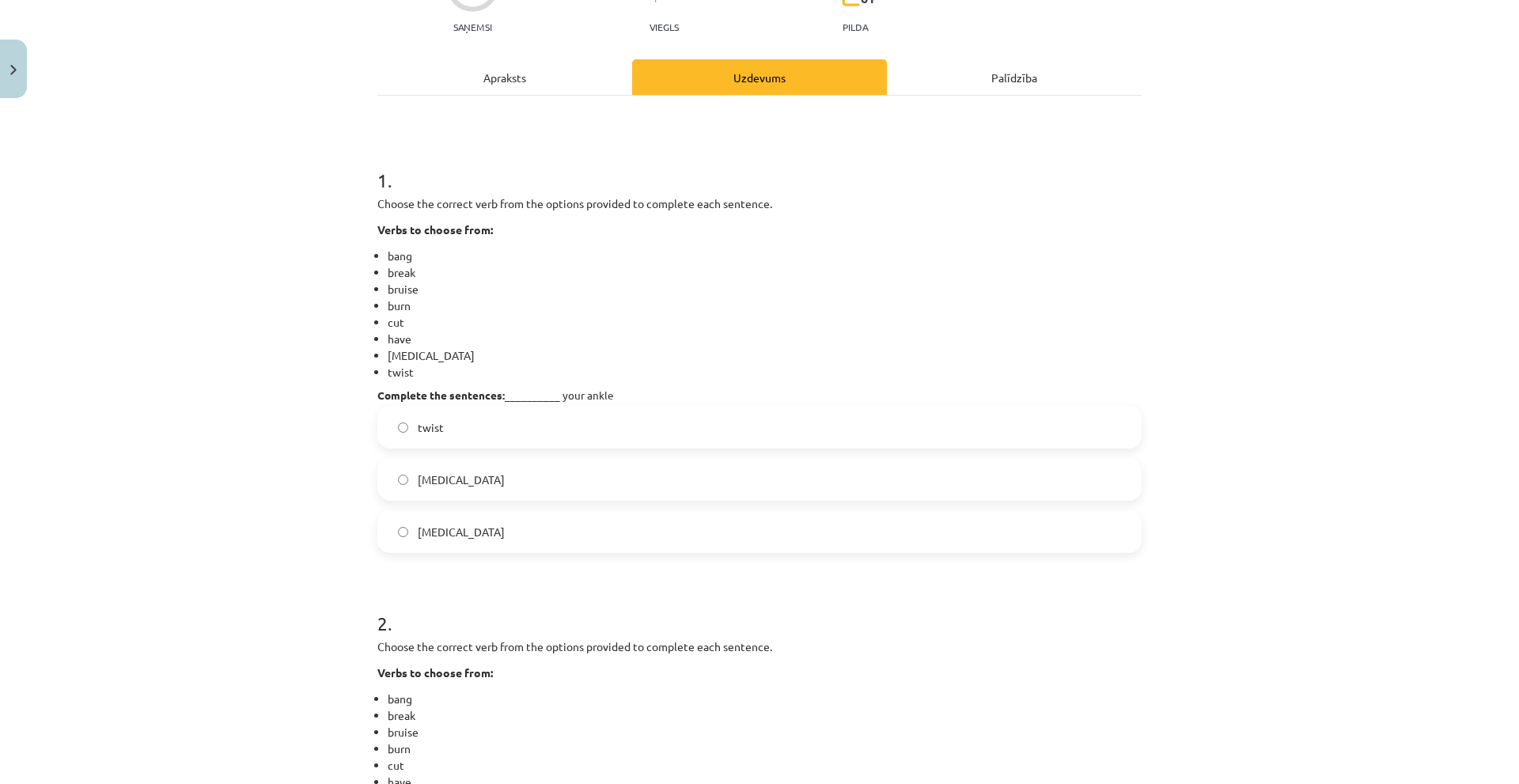
click at [473, 536] on label "[MEDICAL_DATA]" at bounding box center [760, 531] width 761 height 39
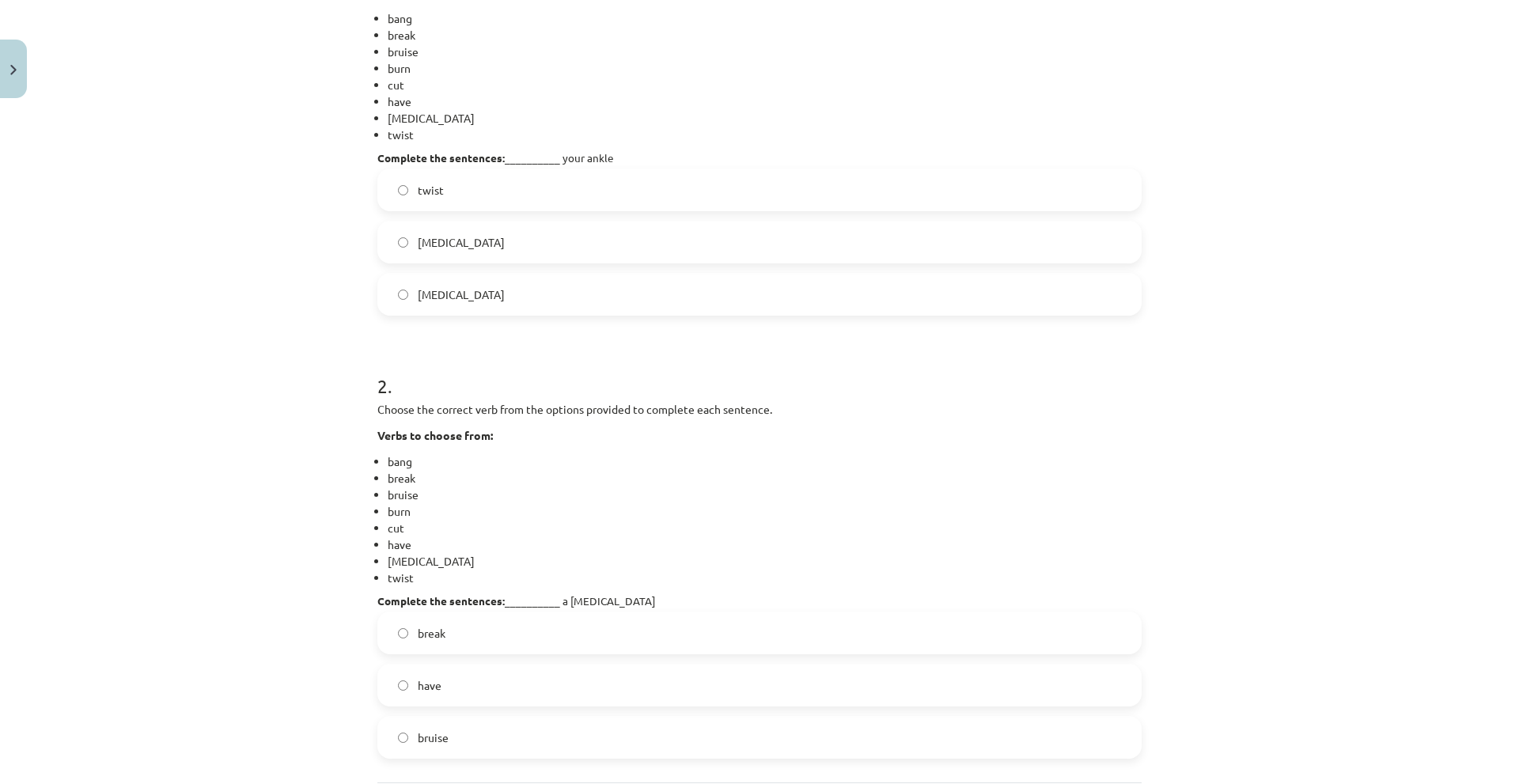
scroll to position [489, 0]
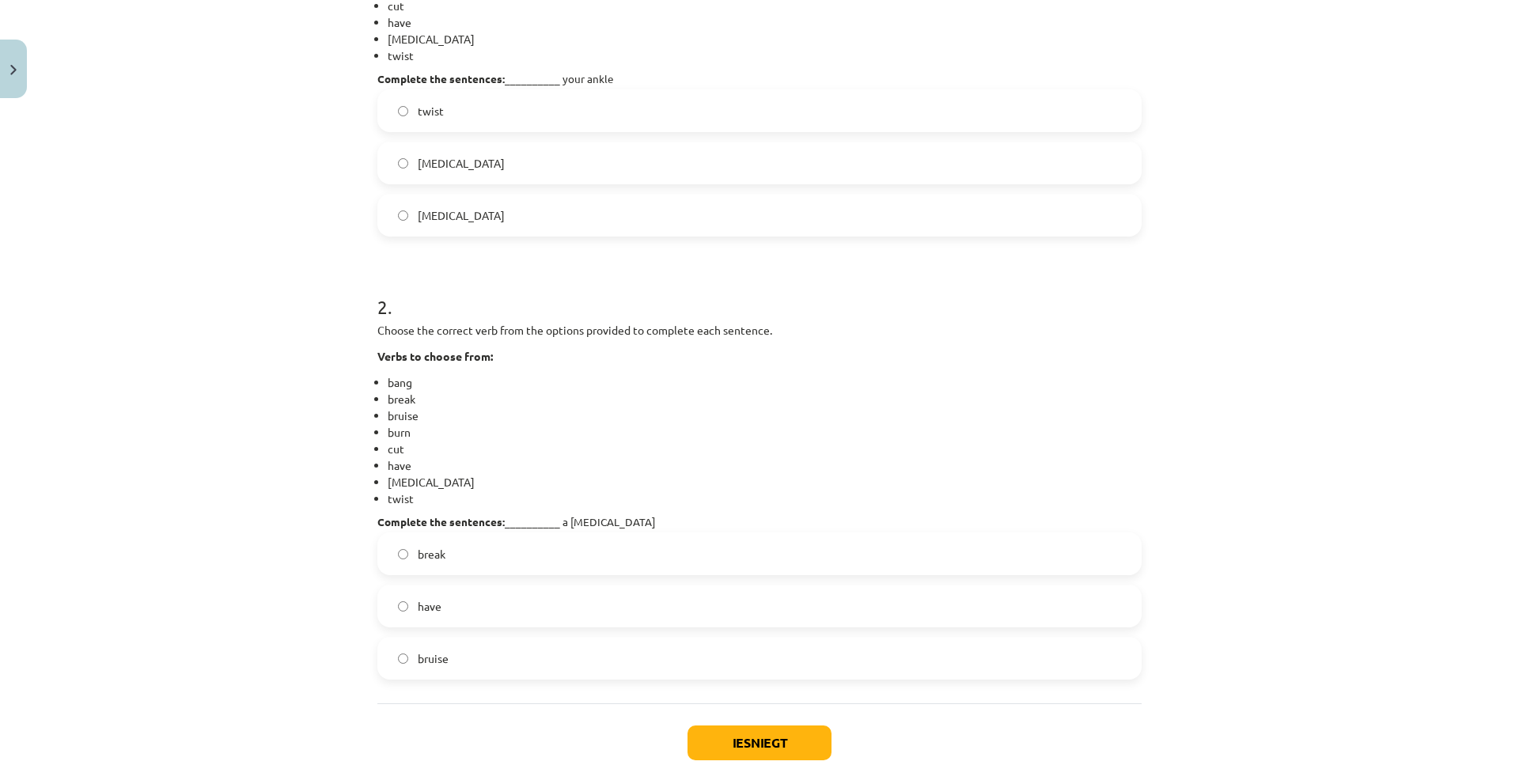
click at [448, 609] on label "have" at bounding box center [760, 606] width 761 height 39
click at [711, 741] on button "Iesniegt" at bounding box center [759, 742] width 144 height 35
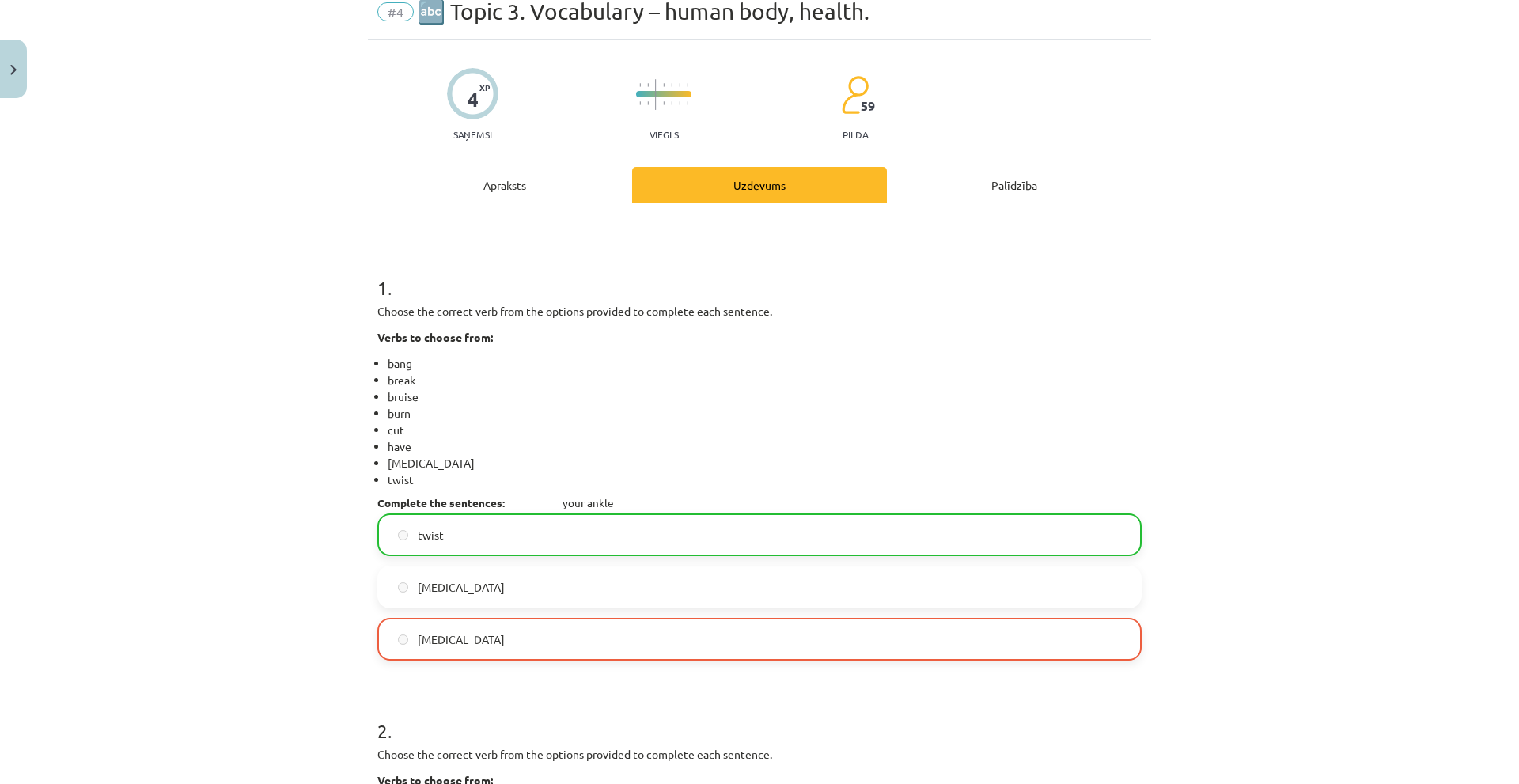
scroll to position [0, 0]
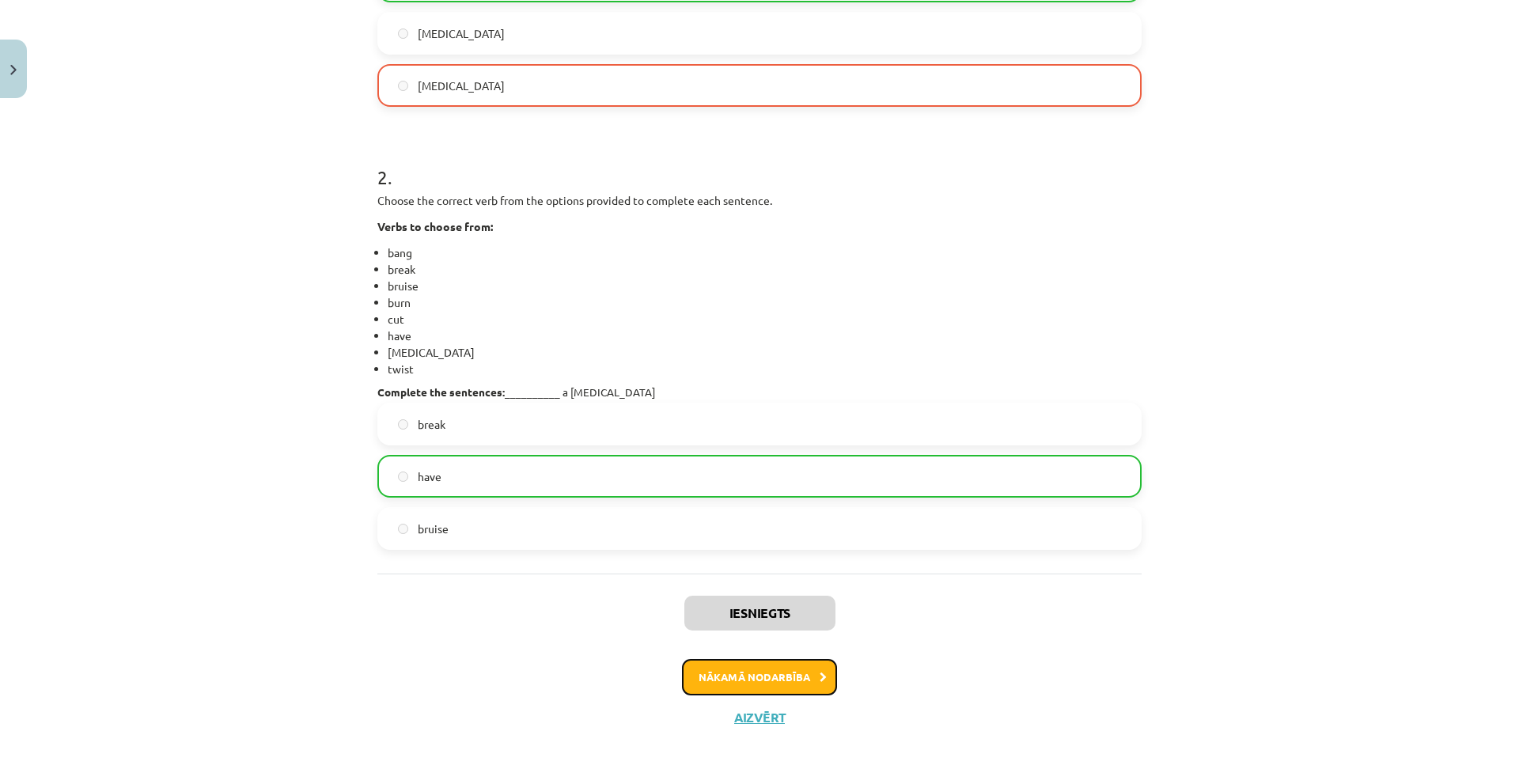
click at [742, 682] on button "Nākamā nodarbība" at bounding box center [760, 677] width 155 height 37
